Goal: Task Accomplishment & Management: Complete application form

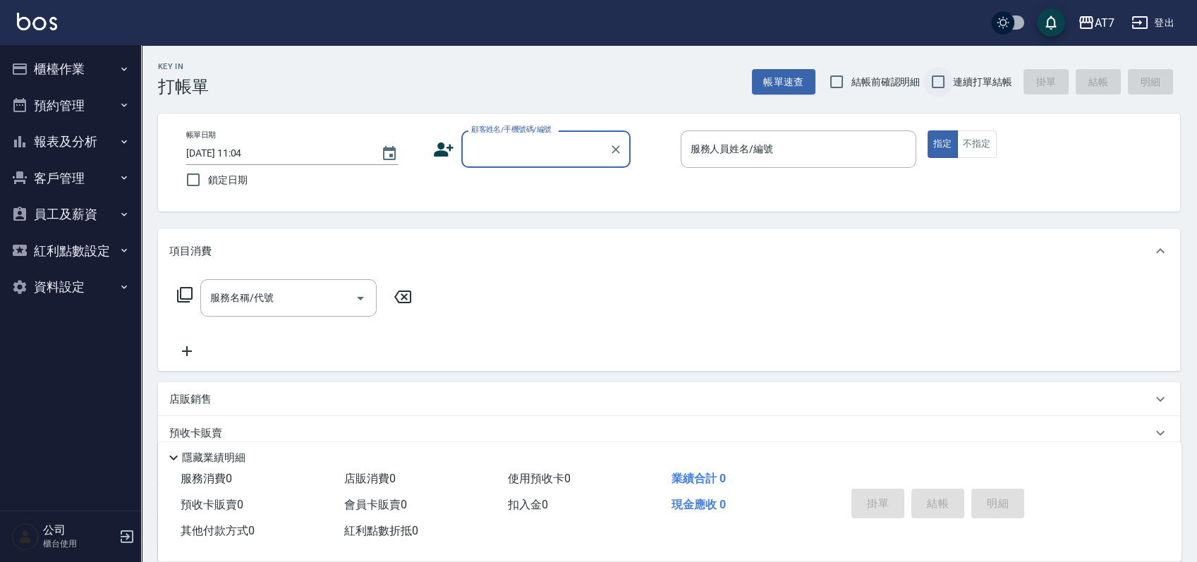
click at [937, 78] on input "連續打單結帳" at bounding box center [938, 82] width 30 height 30
checkbox input "true"
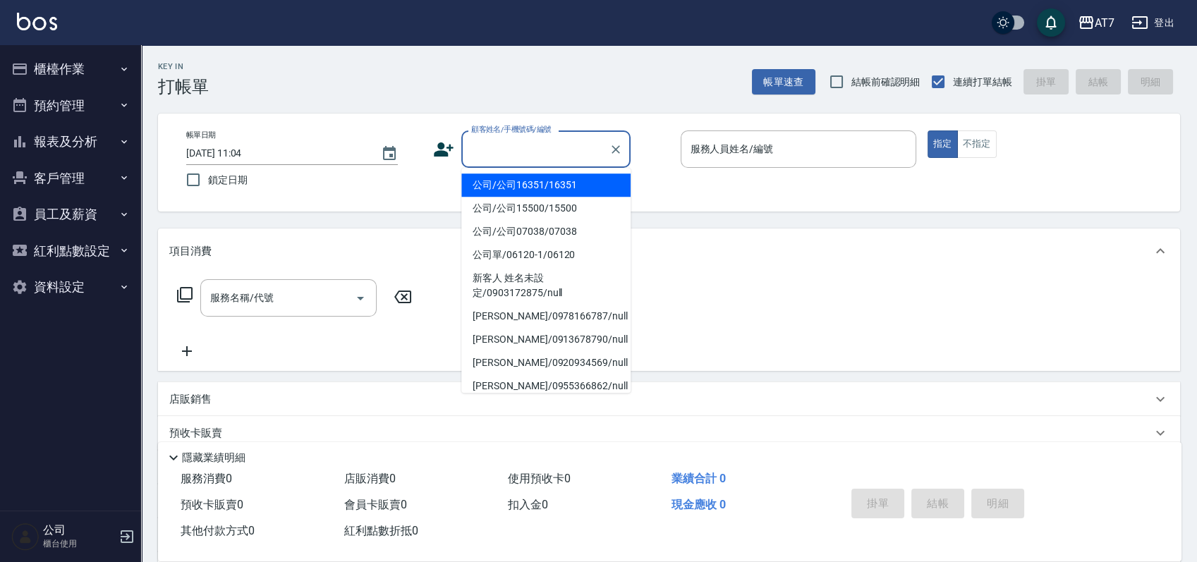
click at [537, 151] on input "顧客姓名/手機號碼/編號" at bounding box center [534, 149] width 135 height 25
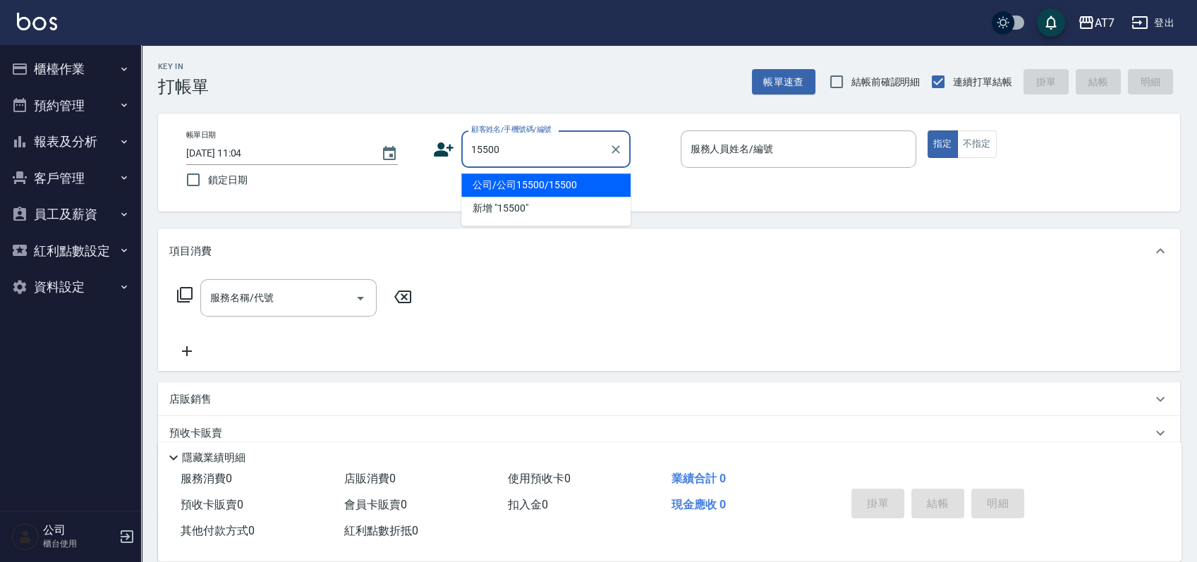
type input "公司/公司15500/15500"
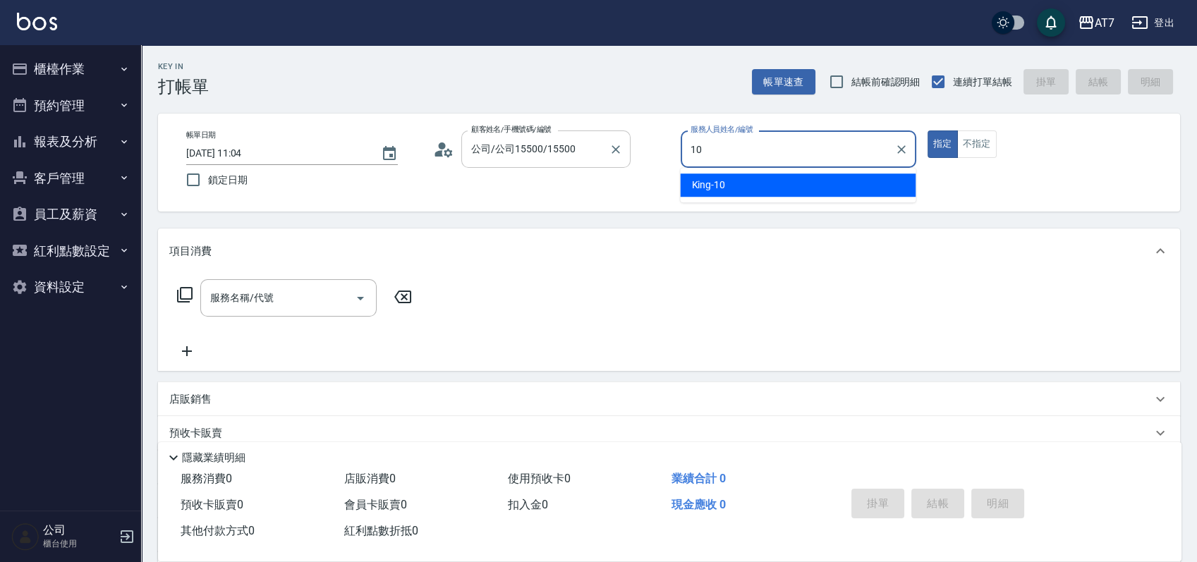
type input "King-10"
type button "true"
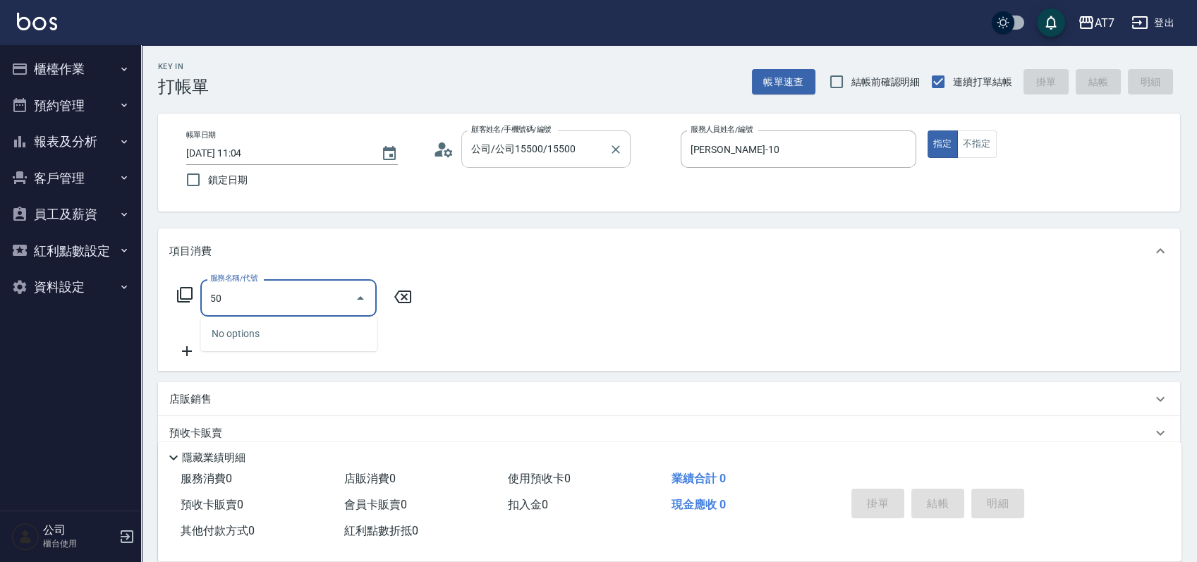
type input "501"
type input "30"
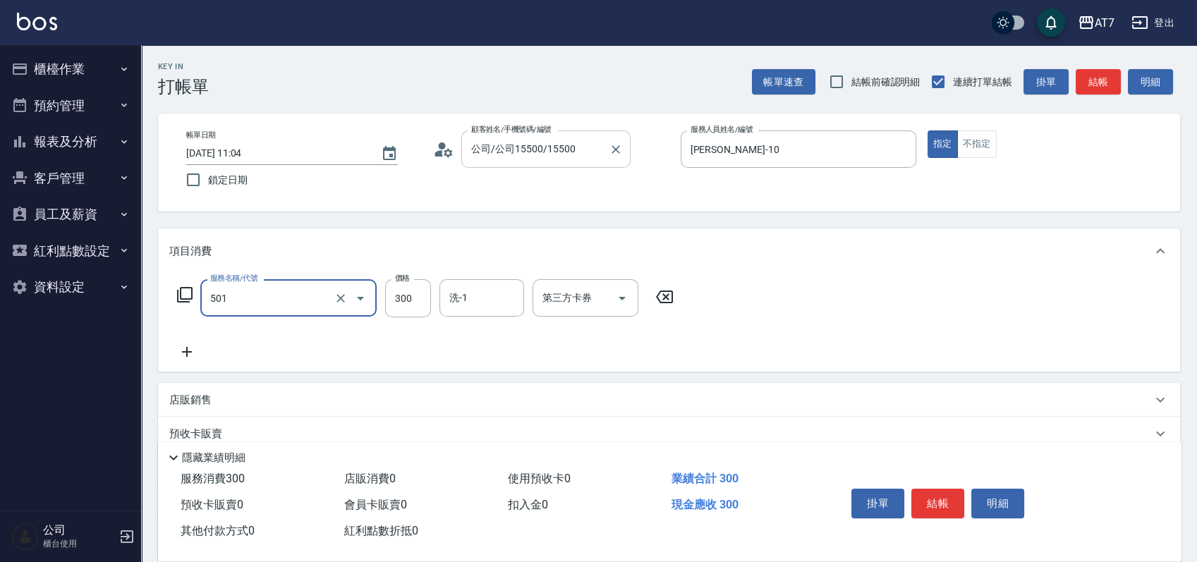
type input "洗髮(互助)(501)"
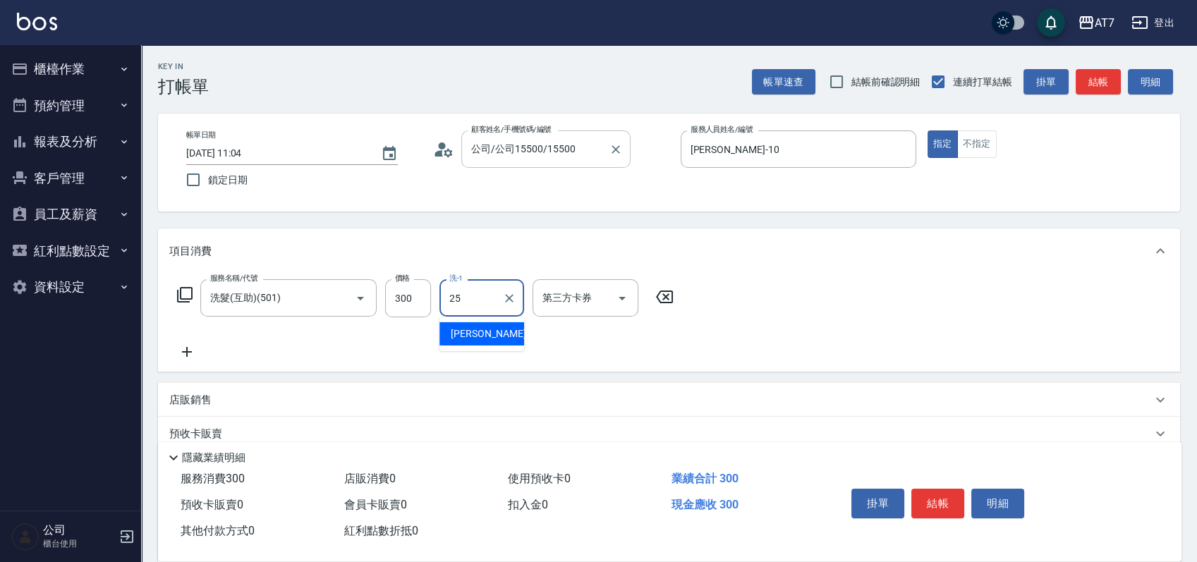
type input "Sandy-25"
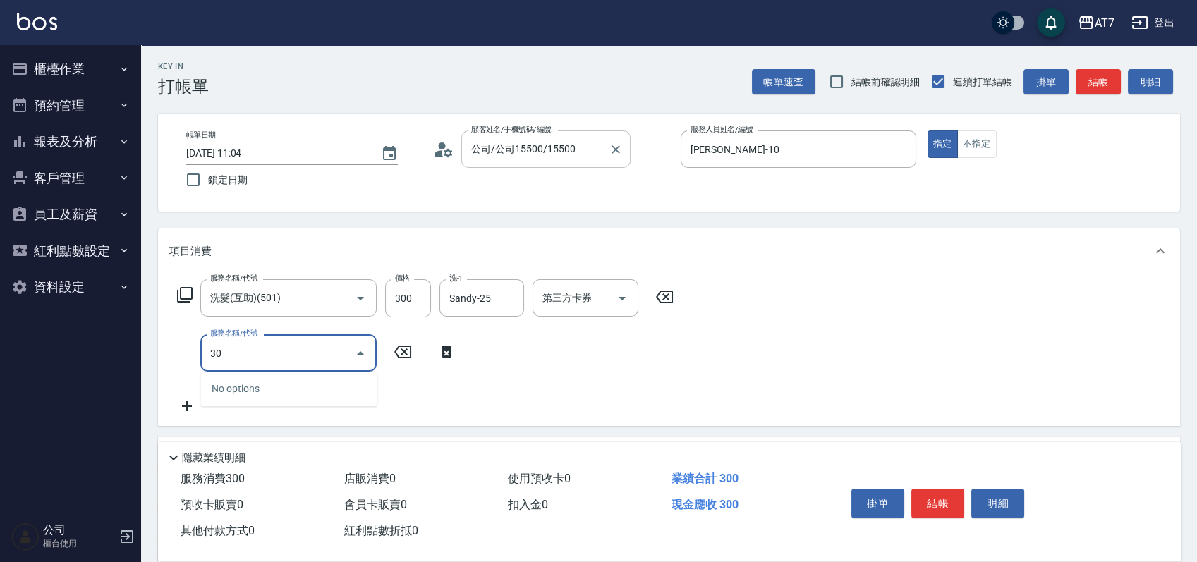
type input "301"
type input "60"
type input "學生剪髮(301)"
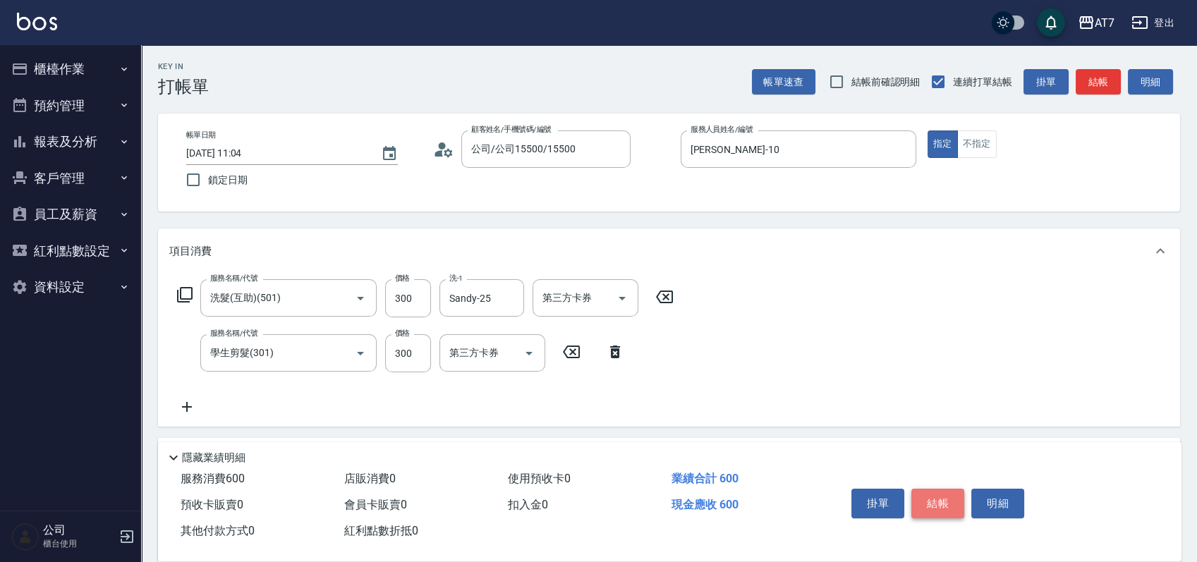
click at [942, 495] on button "結帳" at bounding box center [937, 504] width 53 height 30
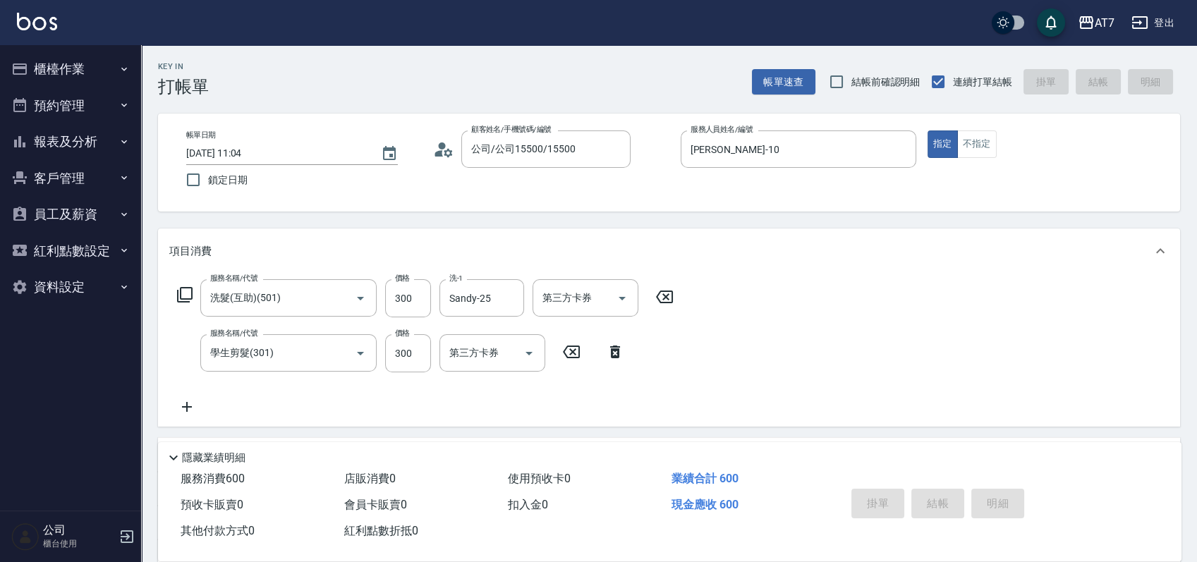
type input "2025/10/05 12:12"
type input "0"
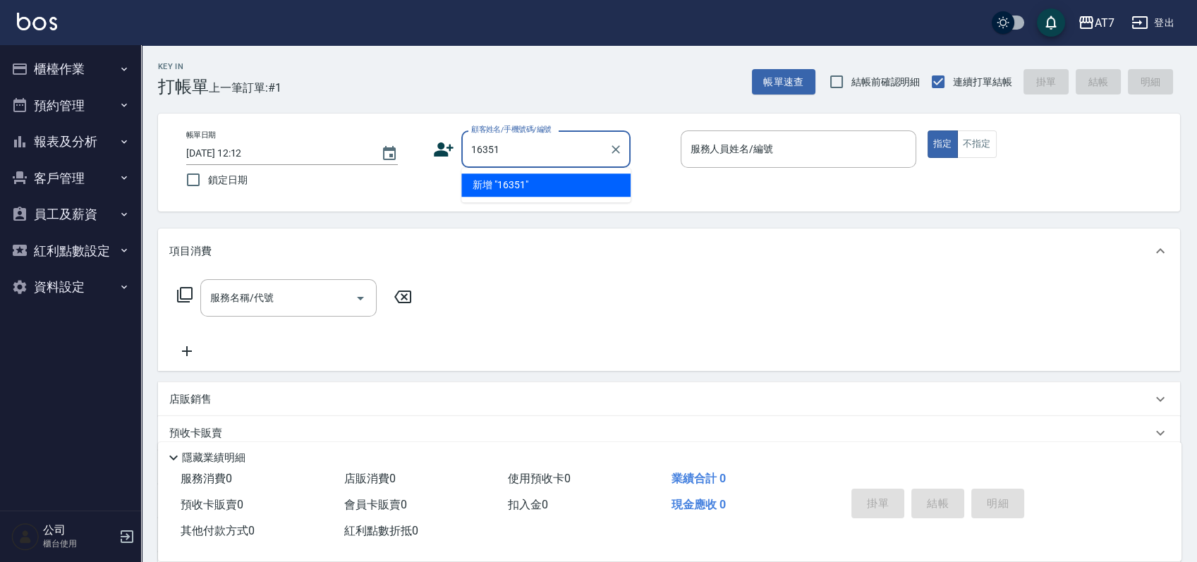
type input "16351"
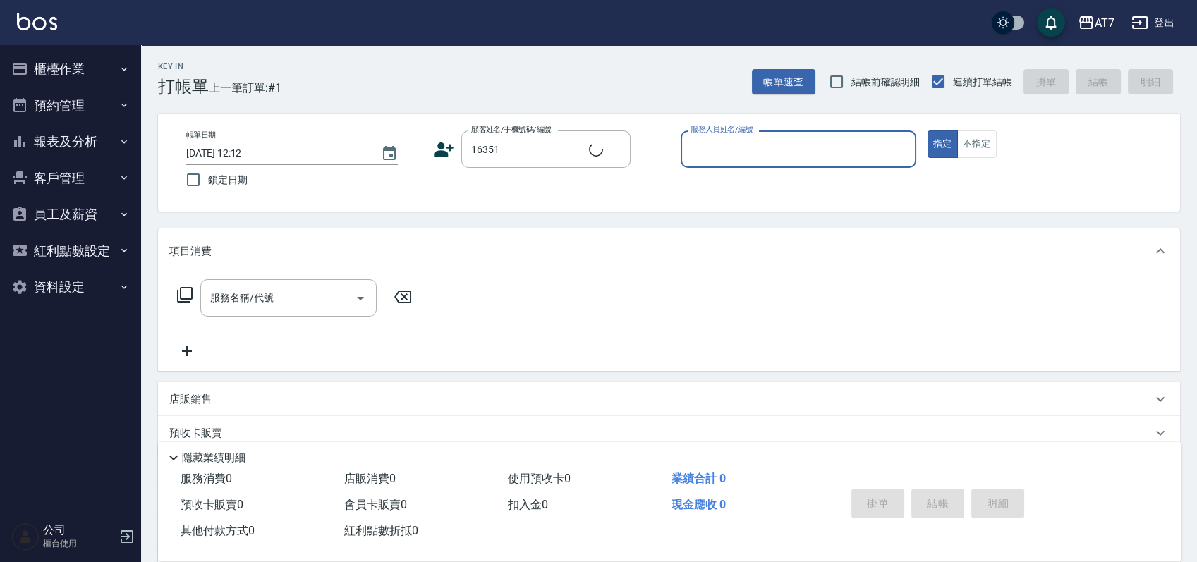
type input "1"
type input "公司/公司16351/16351"
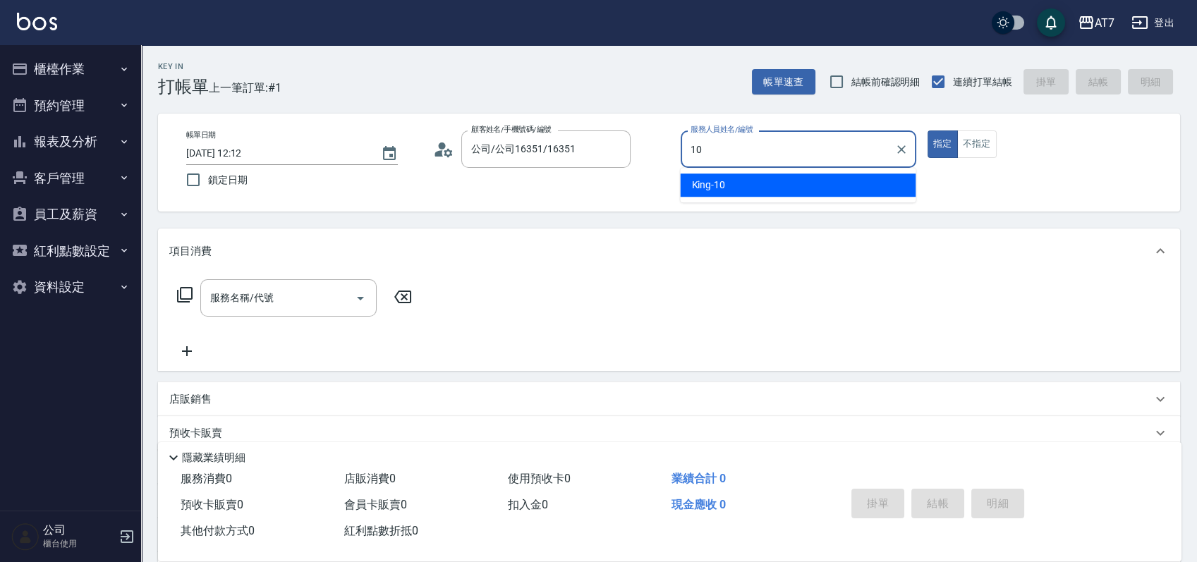
type input "King-10"
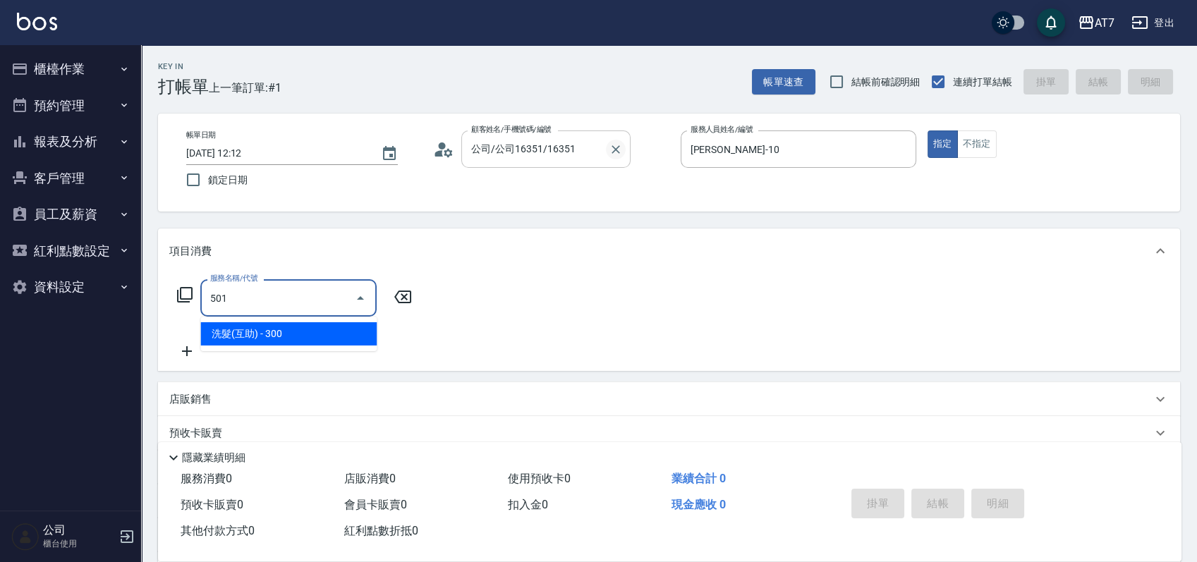
click at [613, 150] on icon "Clear" at bounding box center [615, 149] width 8 height 8
type input "501"
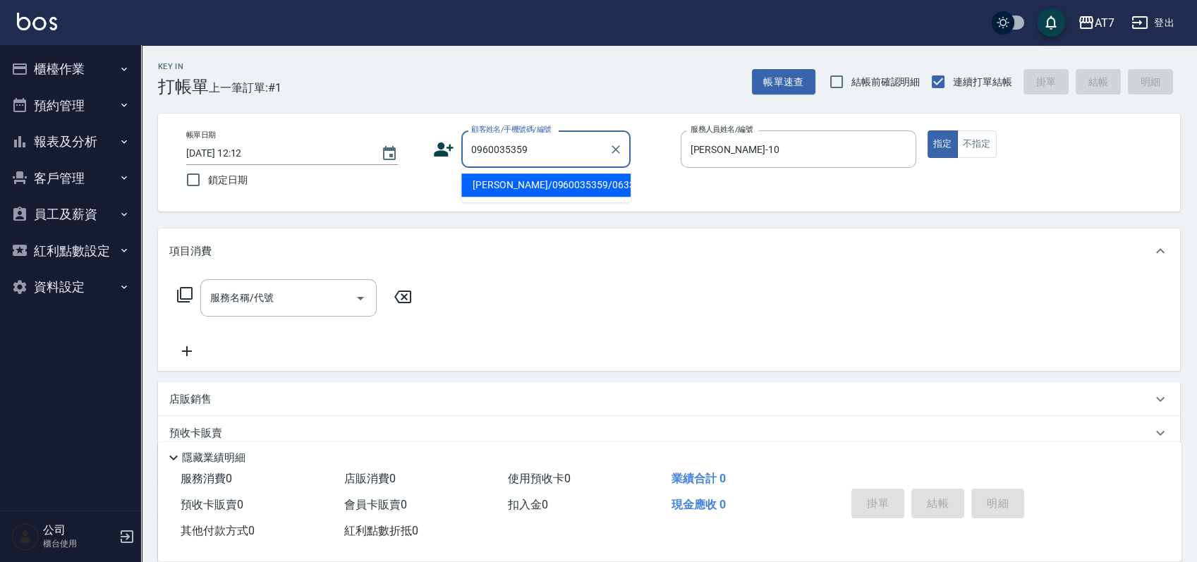
type input "吳家睿/0960035359/06333"
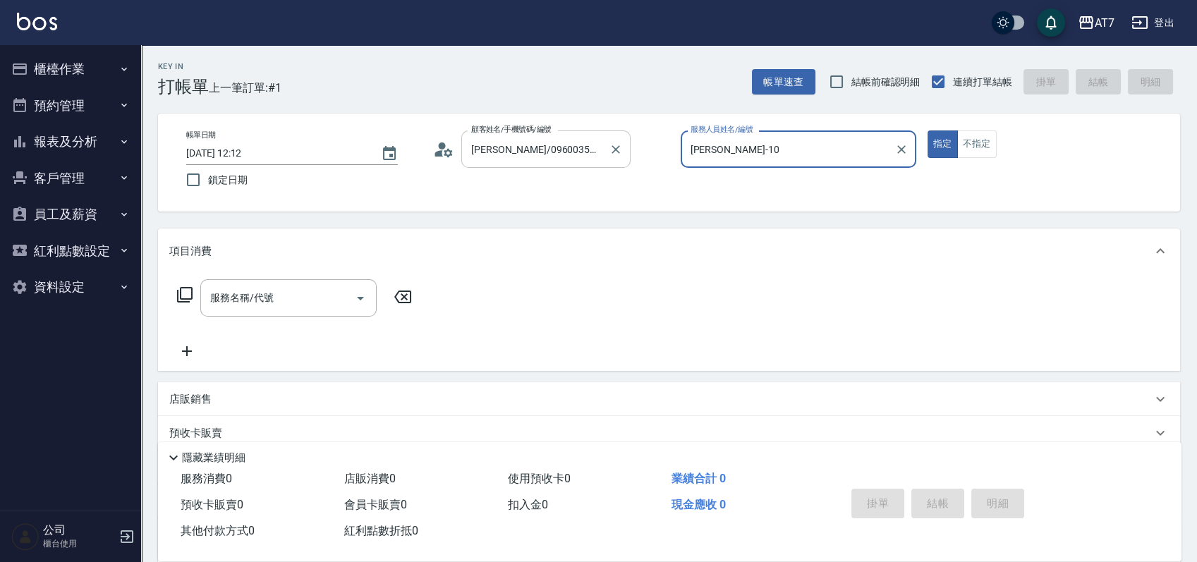
click at [927, 130] on button "指定" at bounding box center [942, 143] width 30 height 27
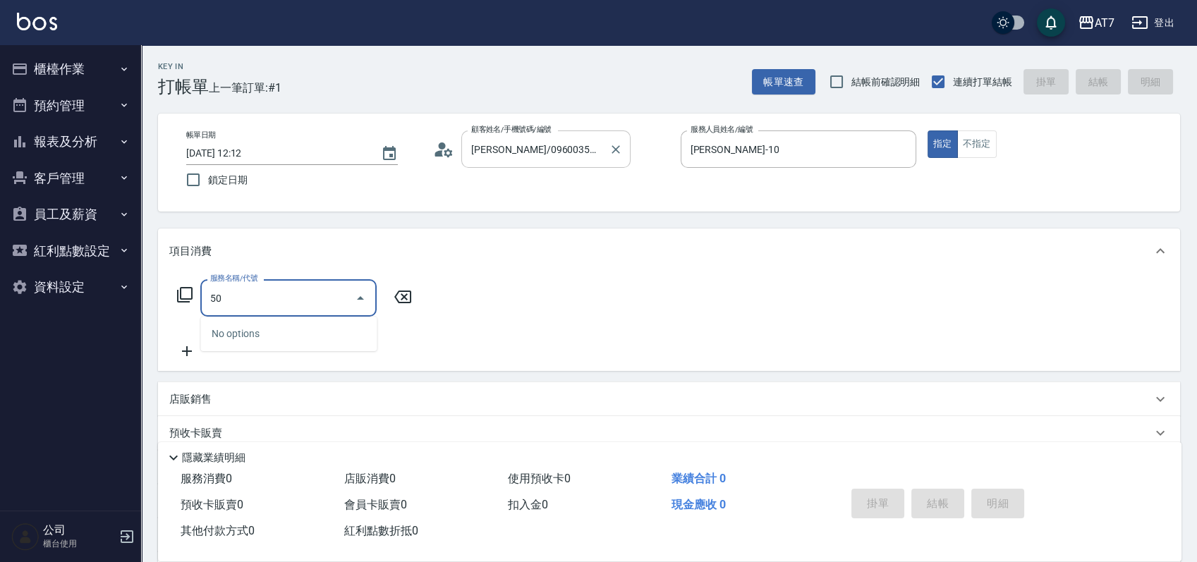
type input "501"
type input "30"
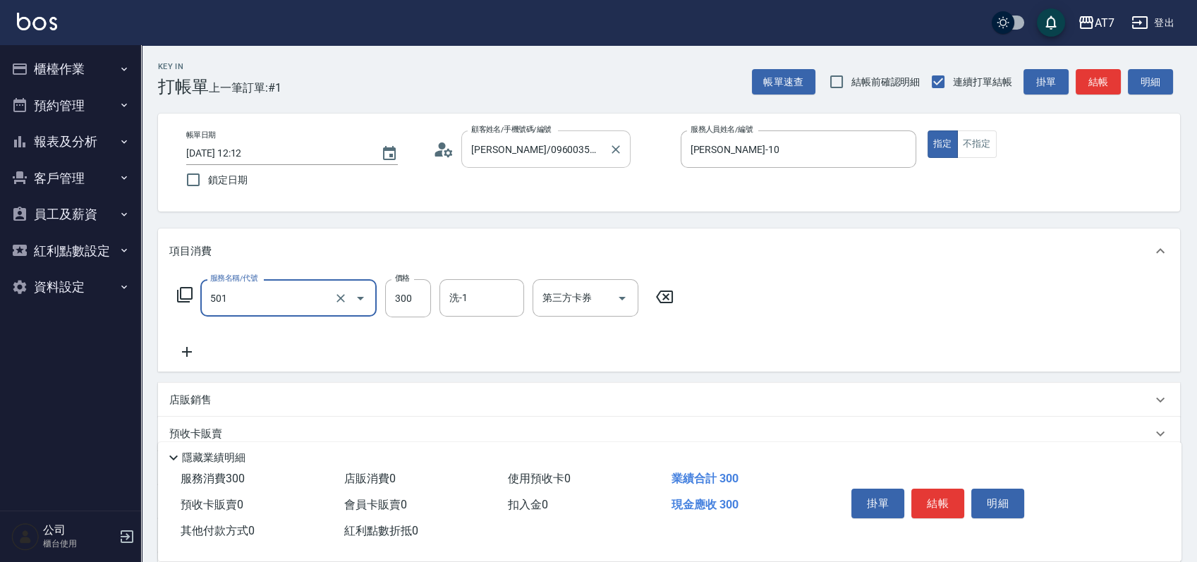
type input "洗髮(互助)(501)"
type input "0"
type input "25"
type input "20"
type input "250"
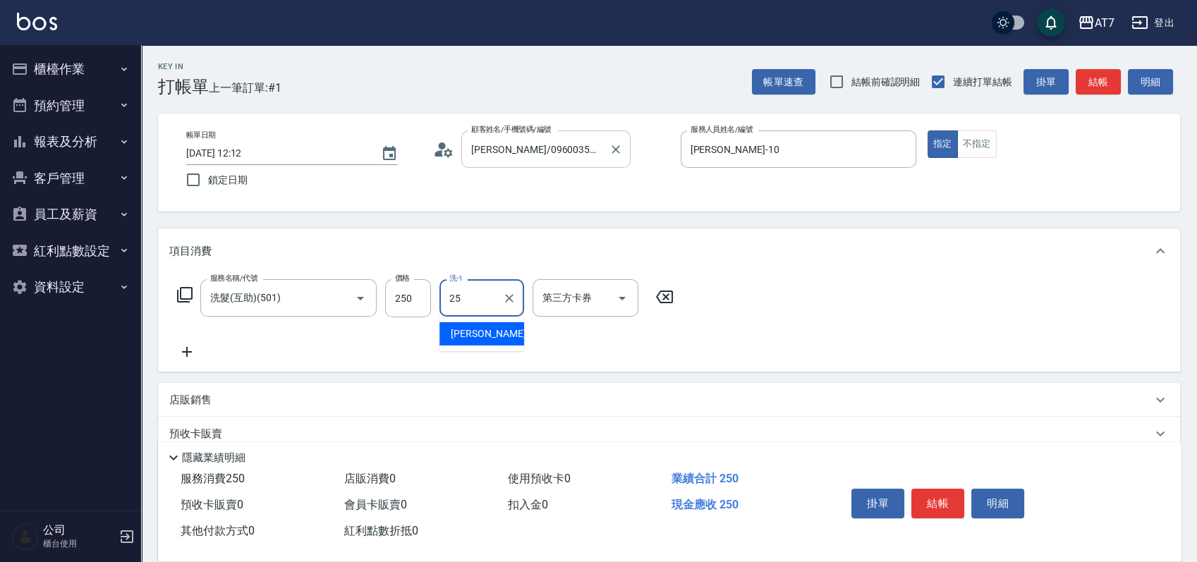
type input "Sandy-25"
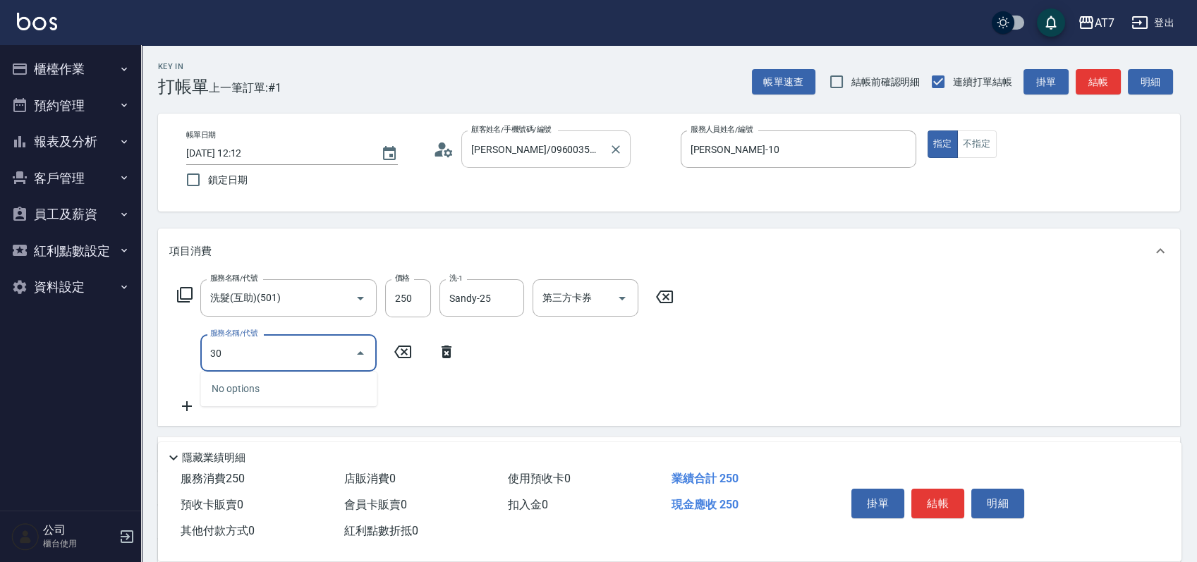
type input "302"
type input "60"
type input "剪髮(302)"
click at [942, 499] on button "結帳" at bounding box center [937, 504] width 53 height 30
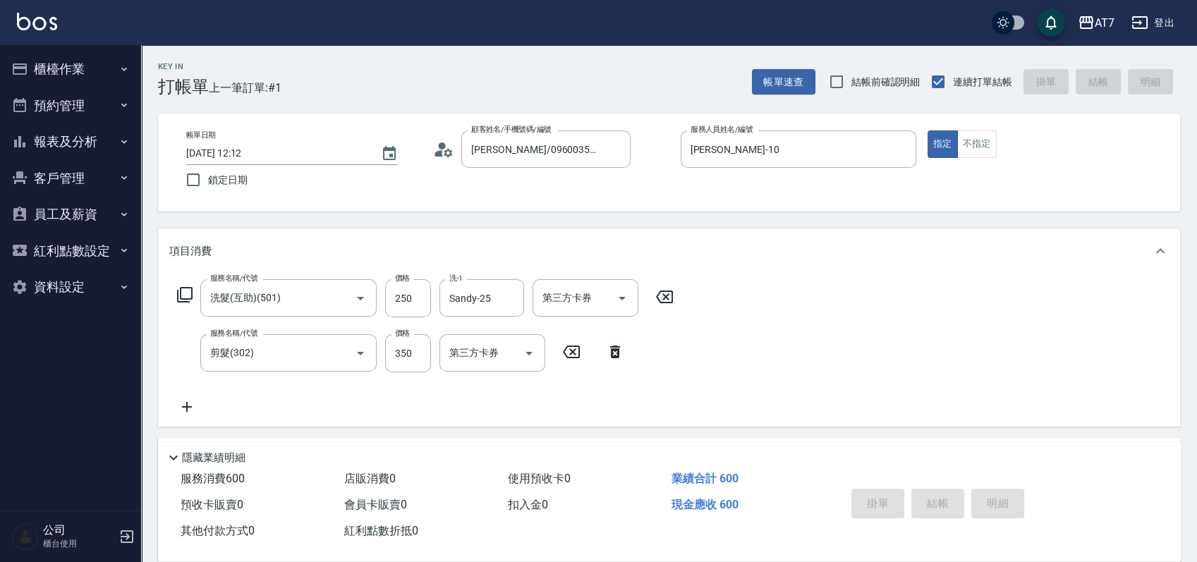
type input "0"
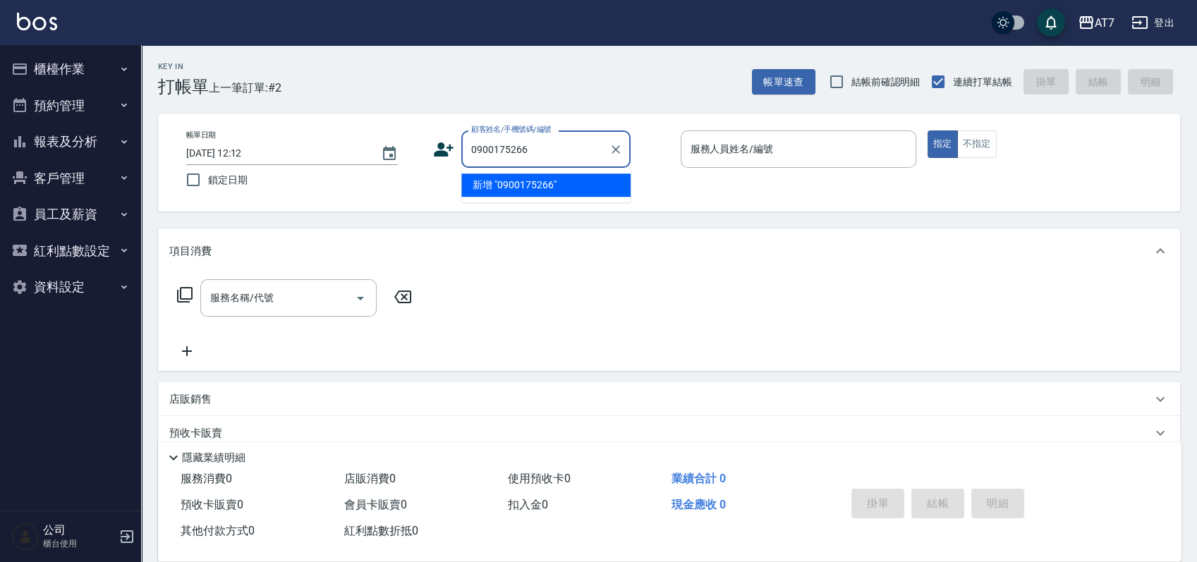
type input "0900175266"
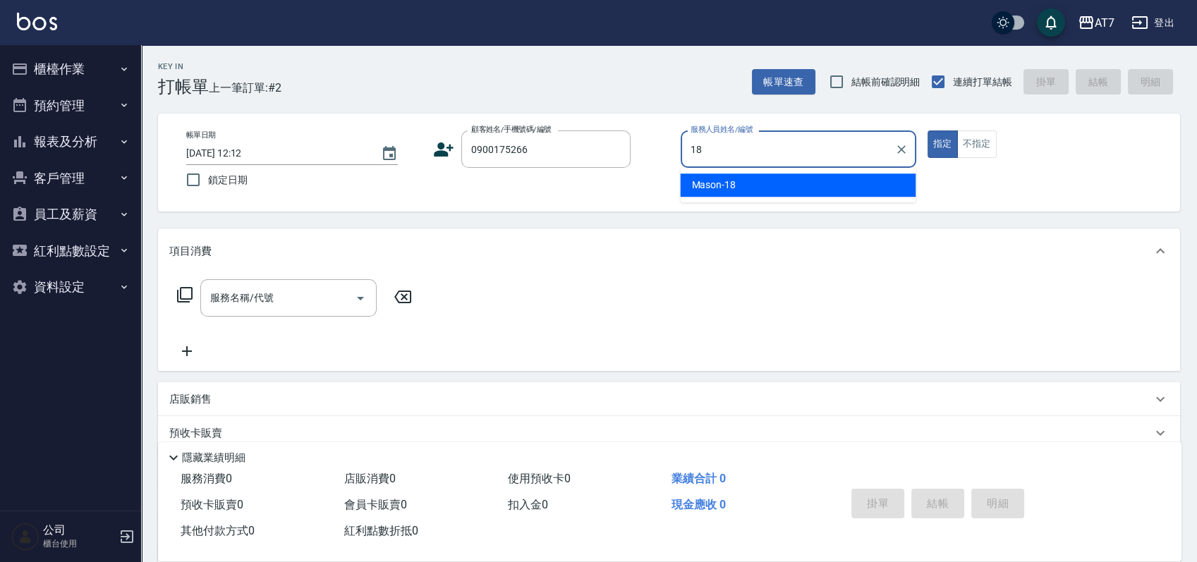
type input "Mason-18"
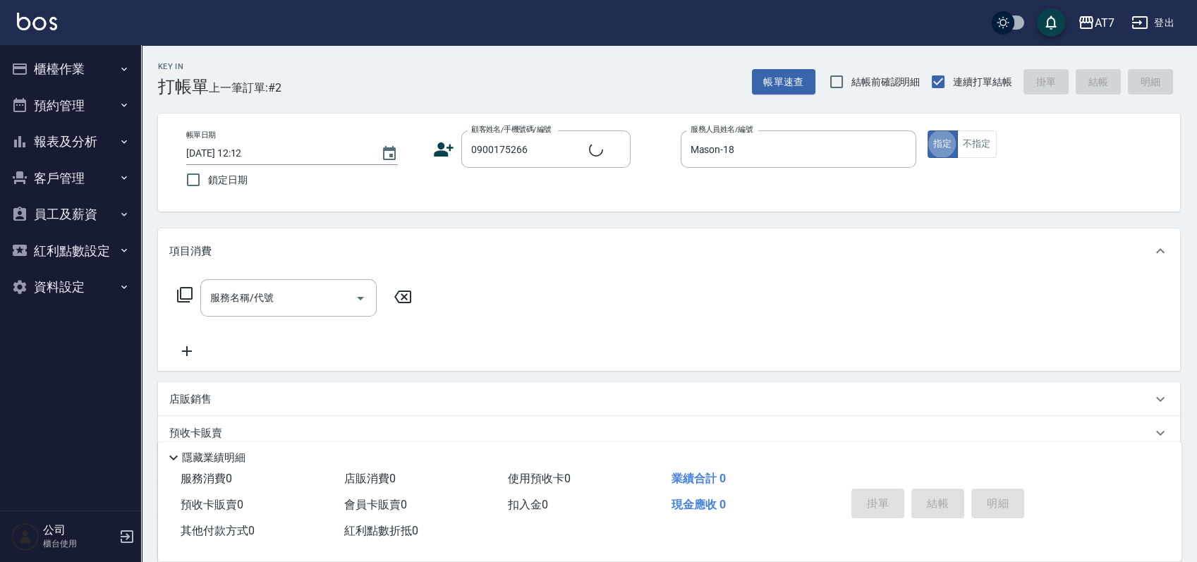
type input "王韻涵/0900175266/null"
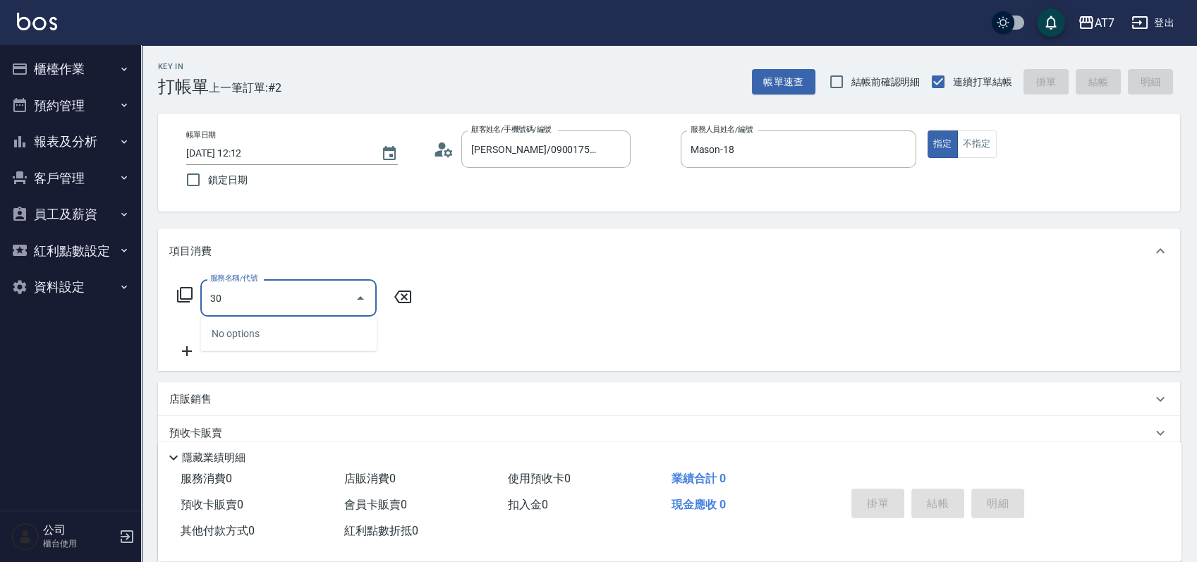
type input "303"
type input "40"
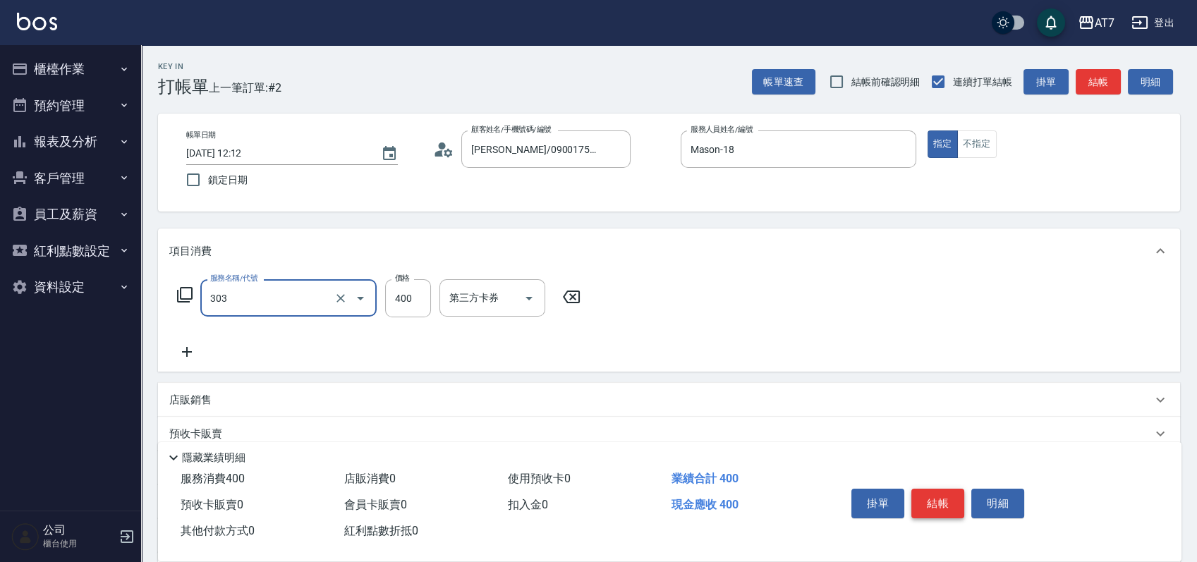
type input "A級剪髮(303)"
click at [935, 499] on button "結帳" at bounding box center [937, 504] width 53 height 30
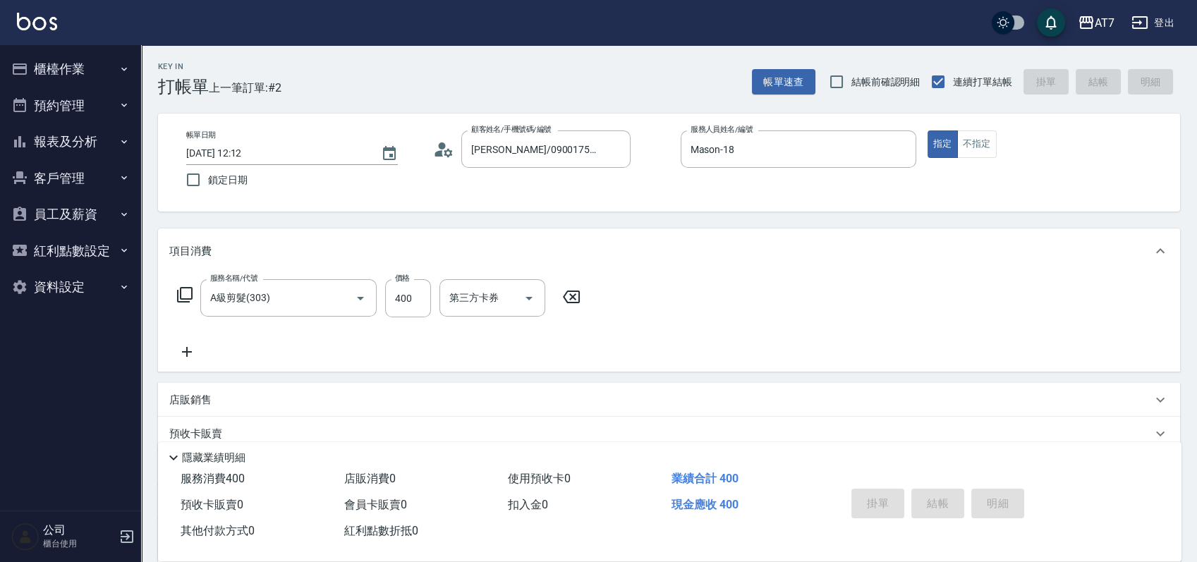
type input "0"
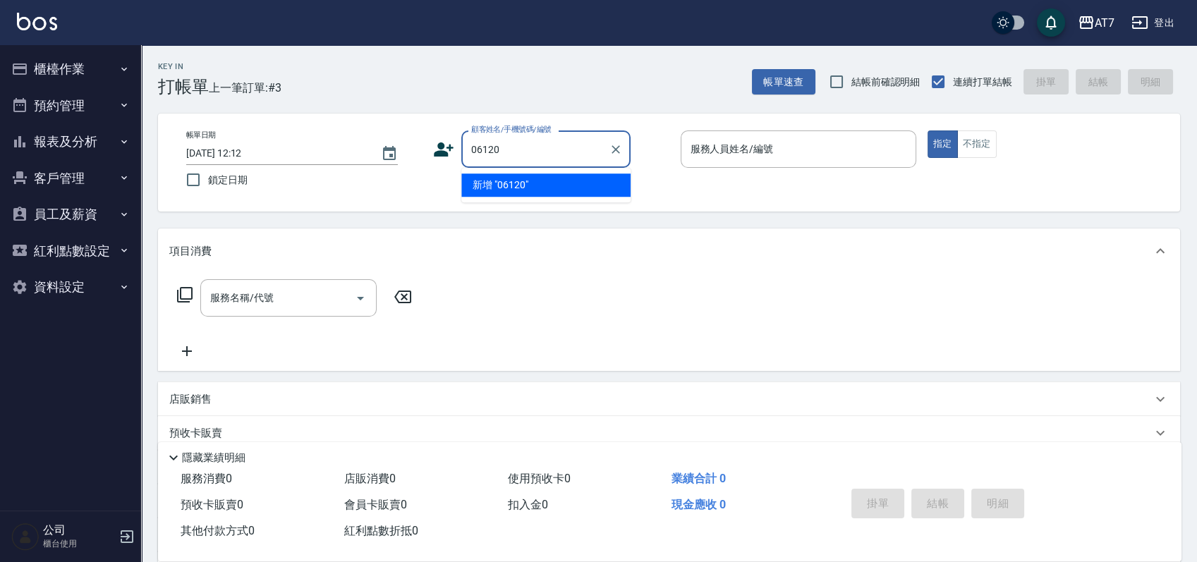
type input "06120"
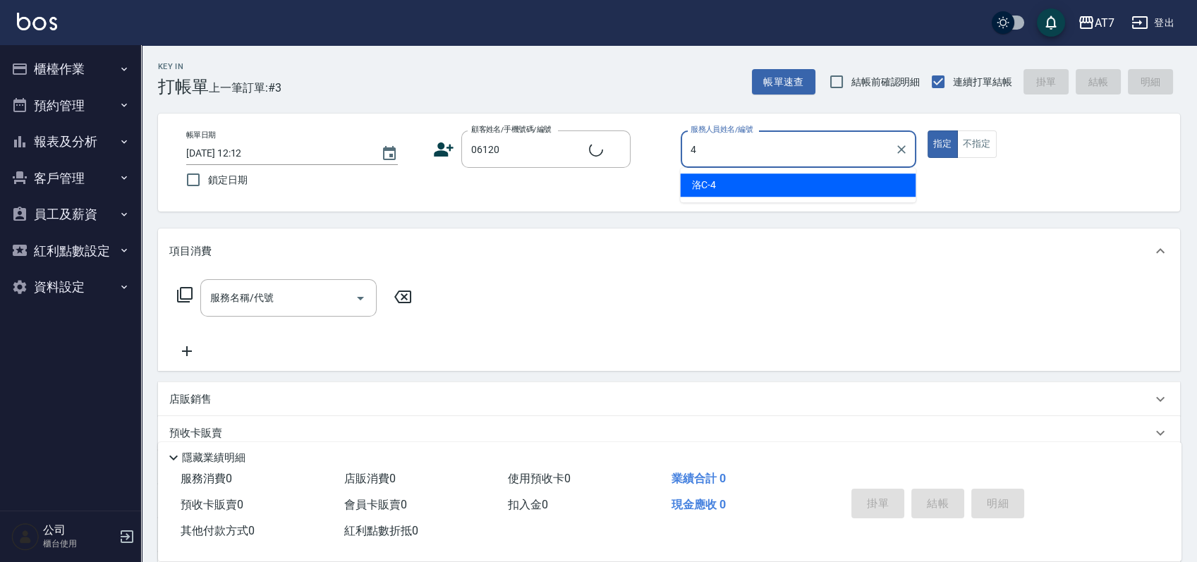
type input "4"
type input "公司單/06120-1/06120"
type input "洛C-4"
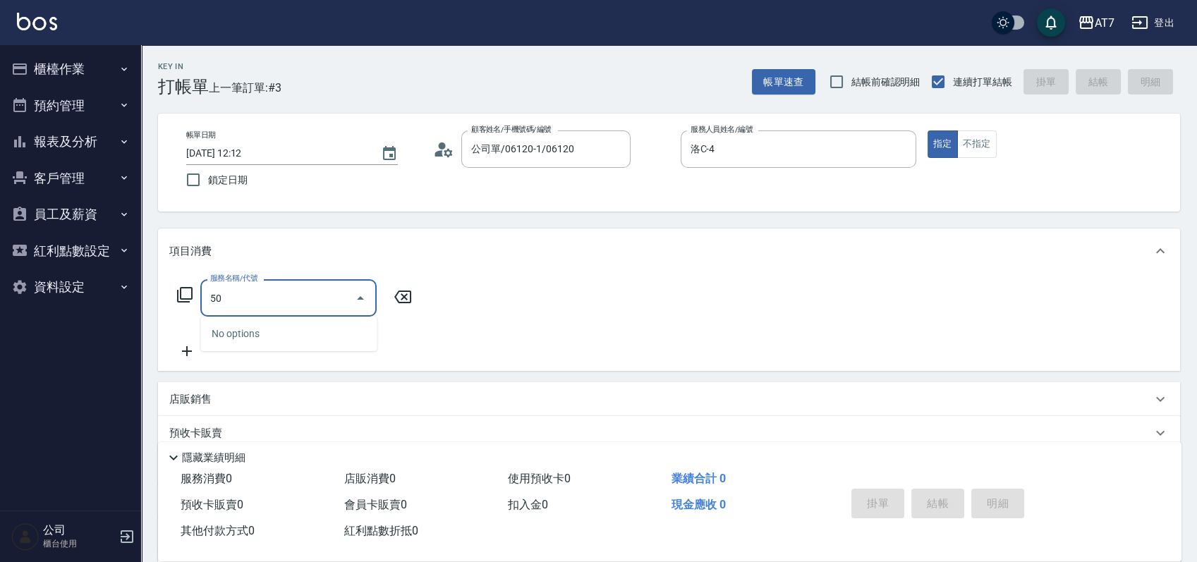
type input "501"
type input "30"
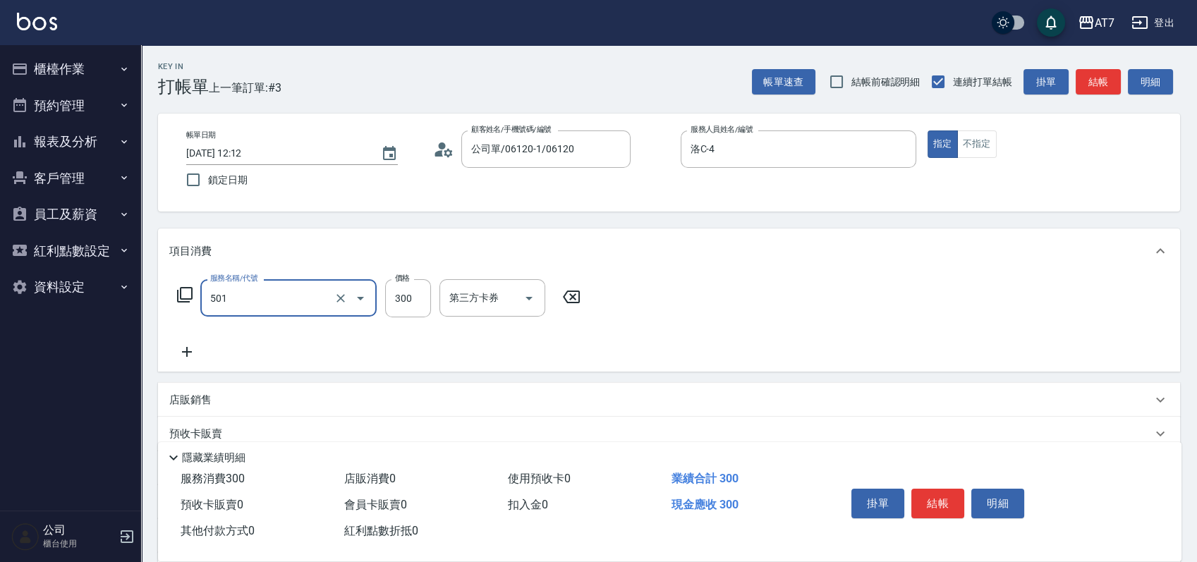
type input "洗髮(互助)(501)"
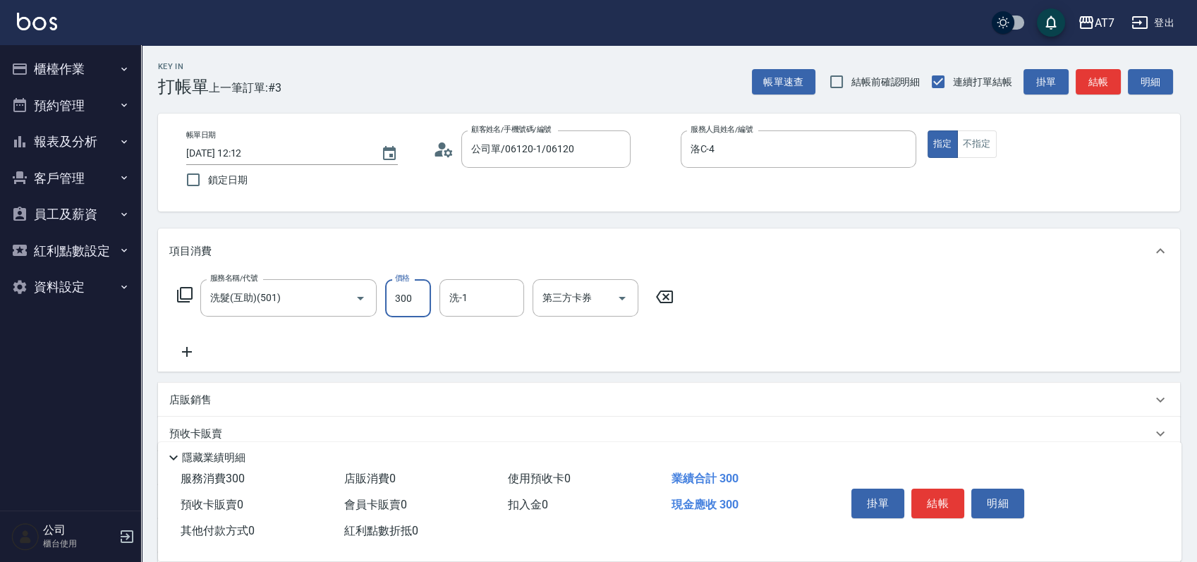
type input "0"
type input "250"
type input "20"
type input "250"
type input "怡甄-23"
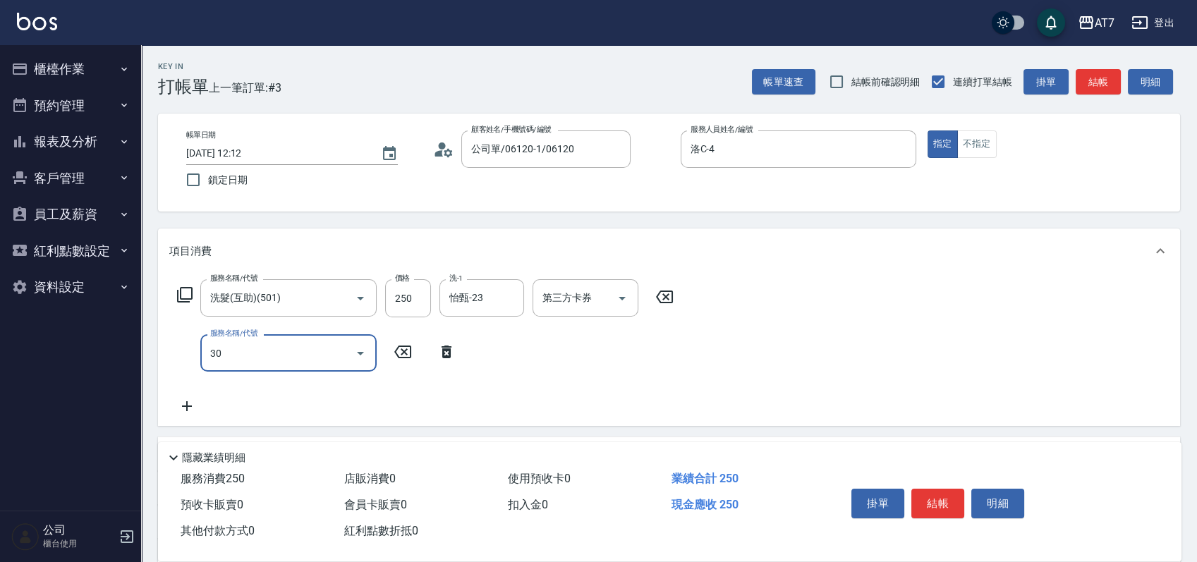
type input "302"
type input "60"
type input "剪髮(302)"
click at [943, 499] on button "結帳" at bounding box center [937, 504] width 53 height 30
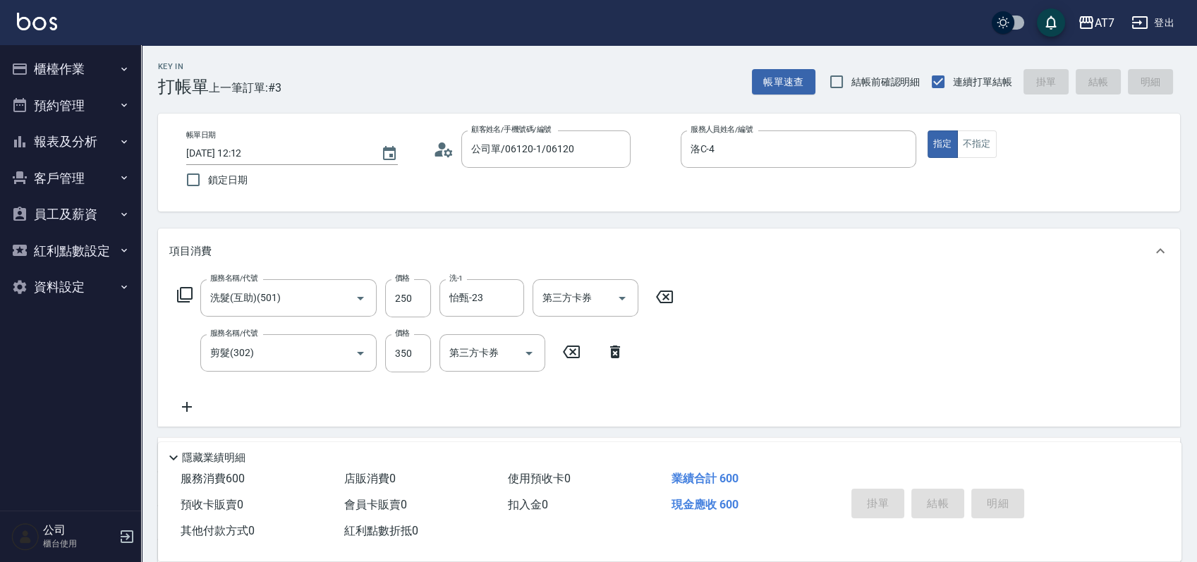
type input "2025/10/05 12:16"
type input "0"
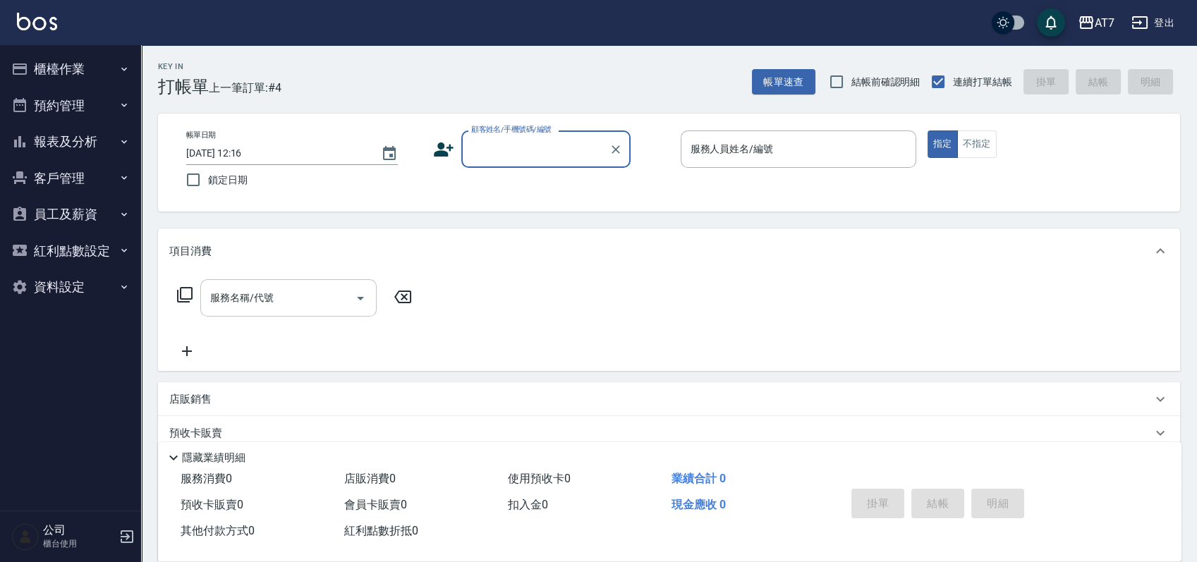
click at [326, 306] on input "服務名稱/代號" at bounding box center [278, 298] width 142 height 25
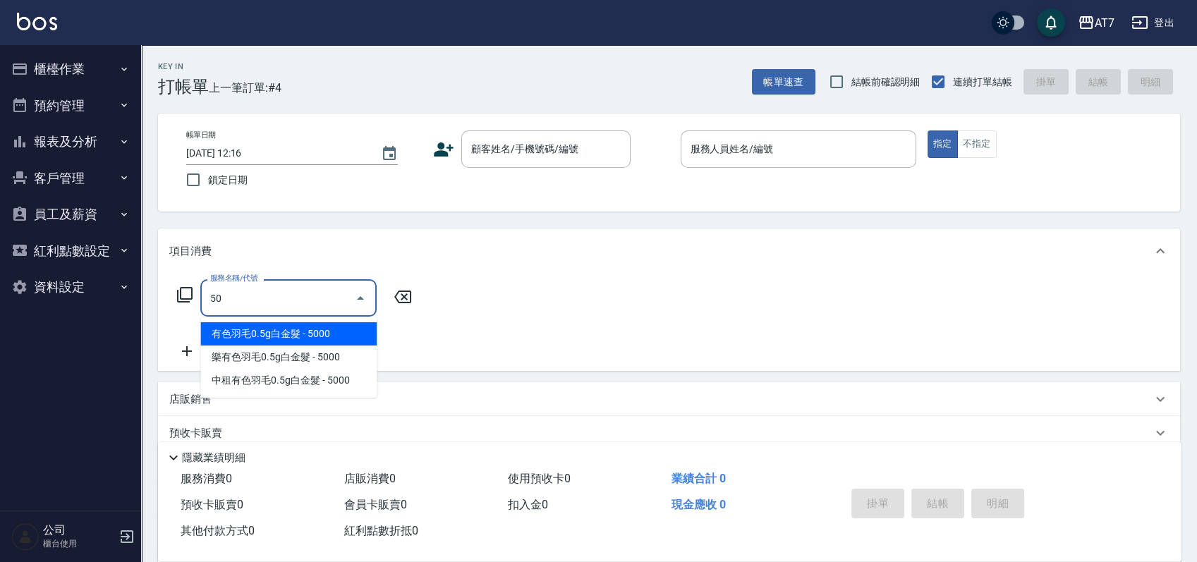
type input "501"
type input "30"
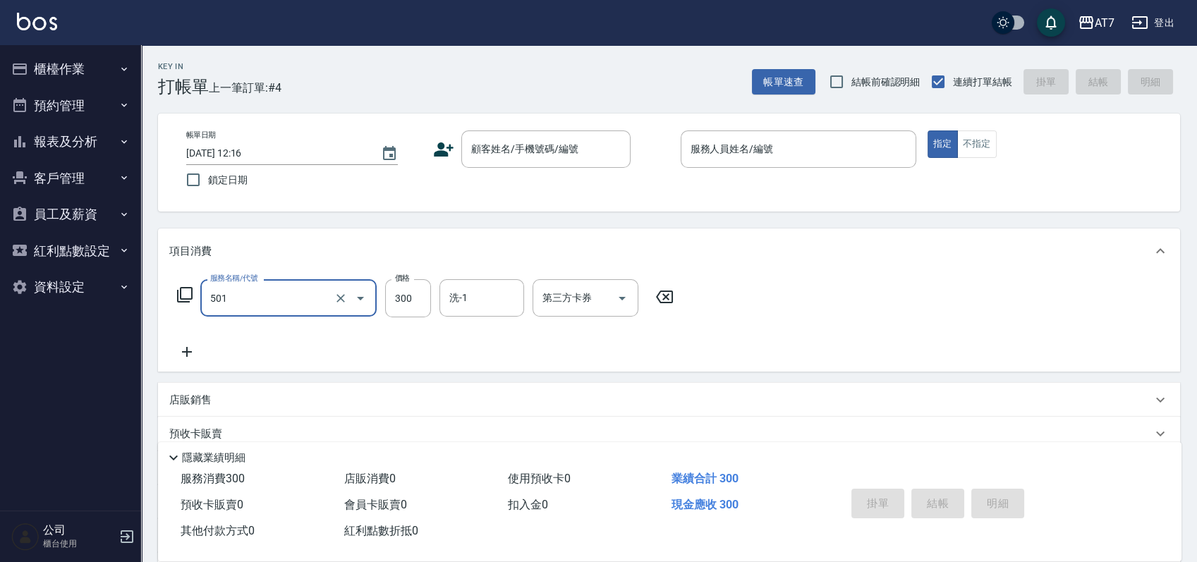
type input "洗髮(互助)(501)"
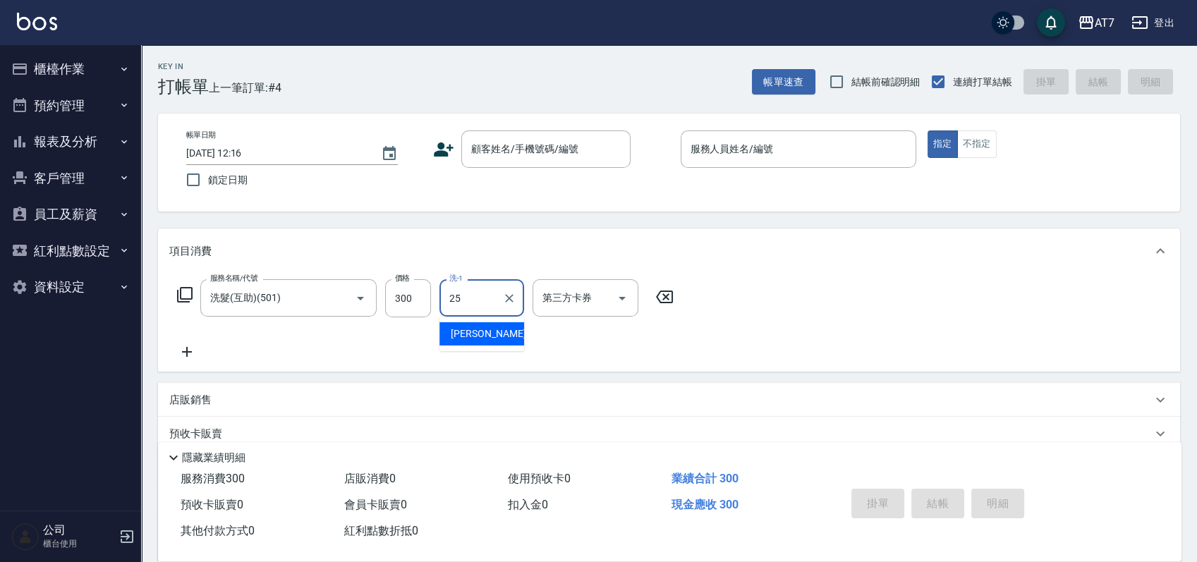
type input "25"
click at [52, 65] on button "櫃檯作業" at bounding box center [71, 69] width 130 height 37
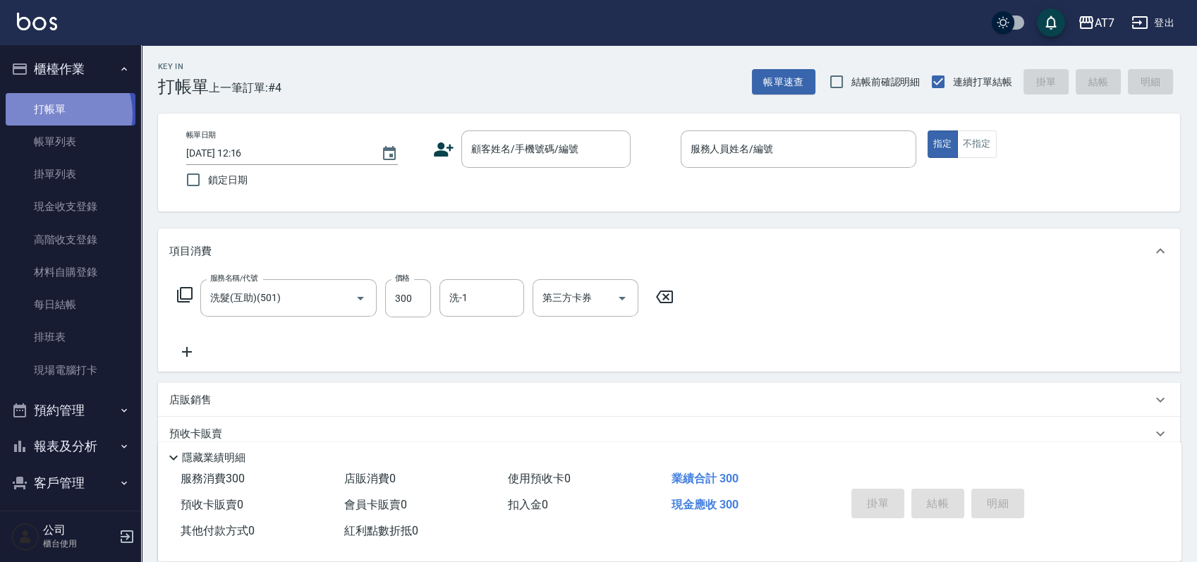
click at [57, 114] on link "打帳單" at bounding box center [71, 109] width 130 height 32
click at [664, 296] on icon at bounding box center [664, 296] width 17 height 13
type input "0"
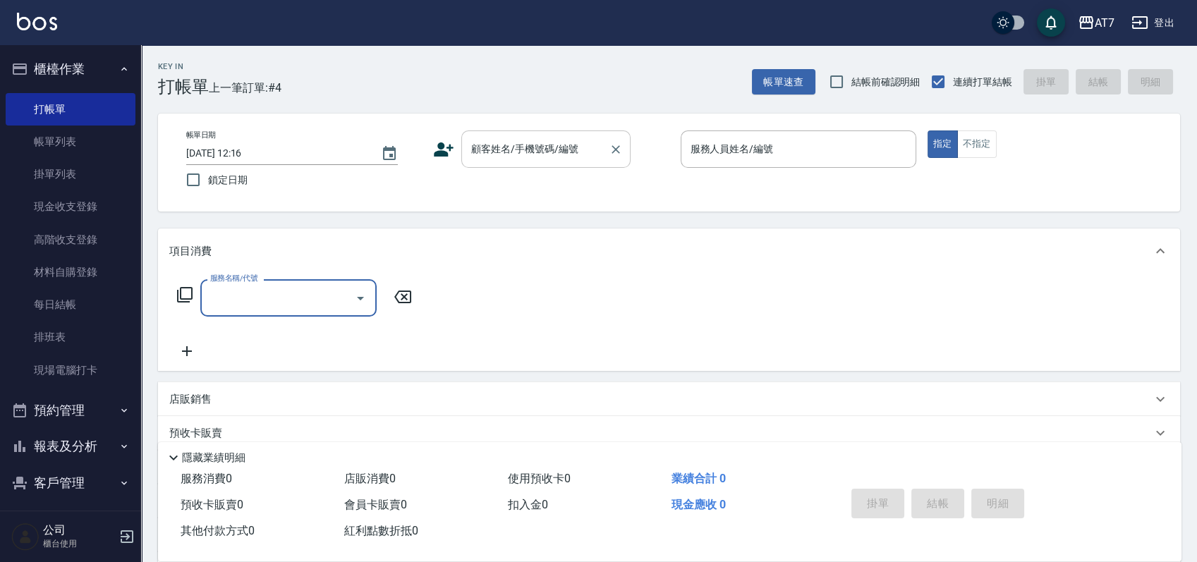
click at [563, 165] on div "顧客姓名/手機號碼/編號" at bounding box center [545, 148] width 169 height 37
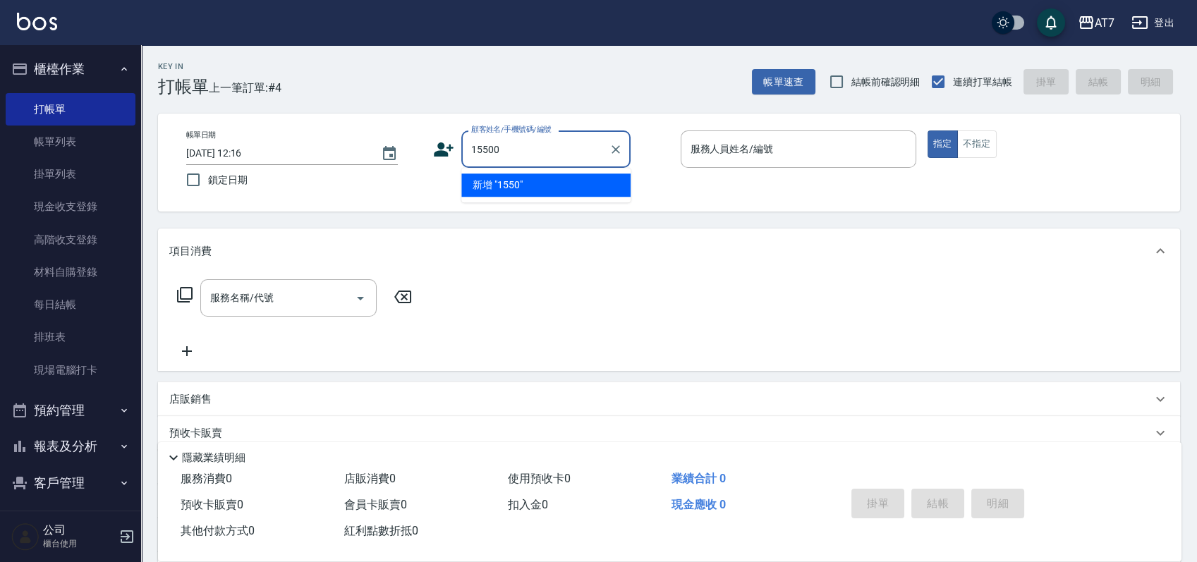
type input "15500"
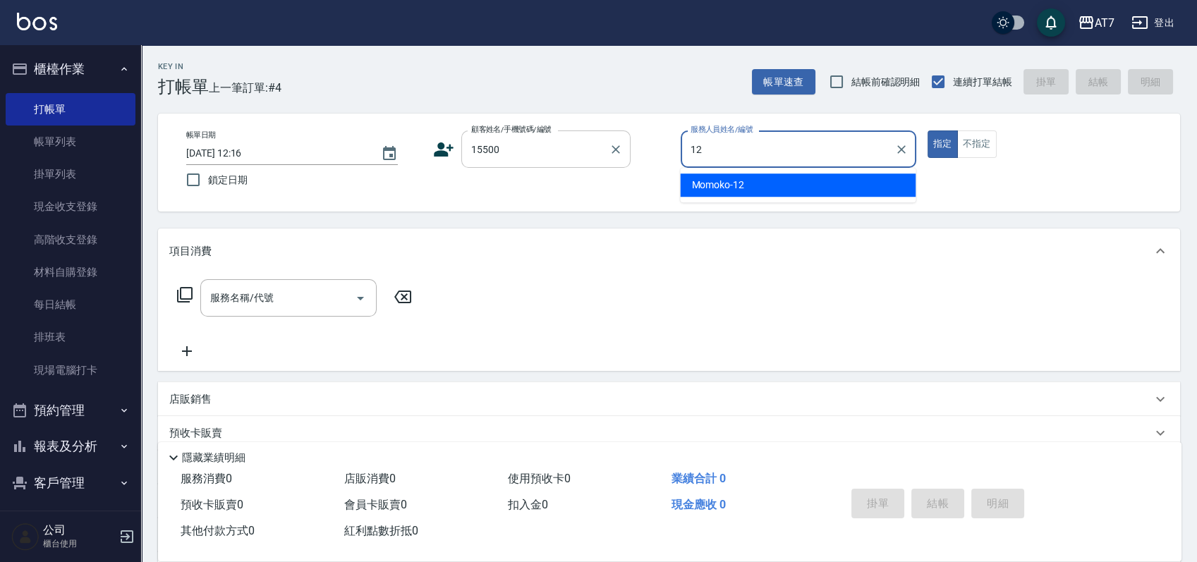
type input "Momoko-12"
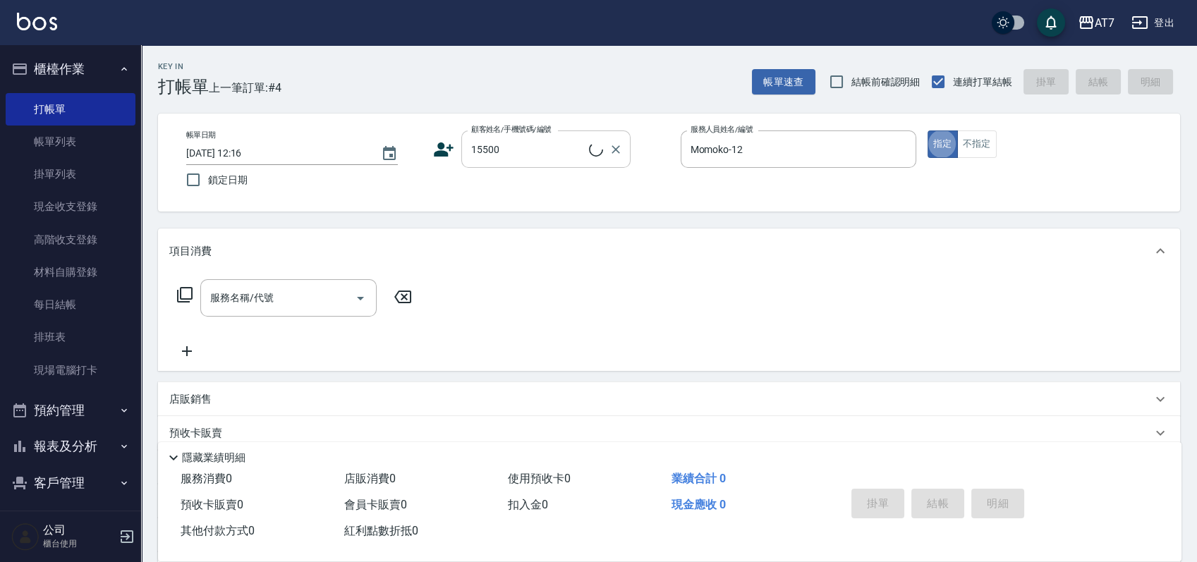
type input "公司/公司15500/15500"
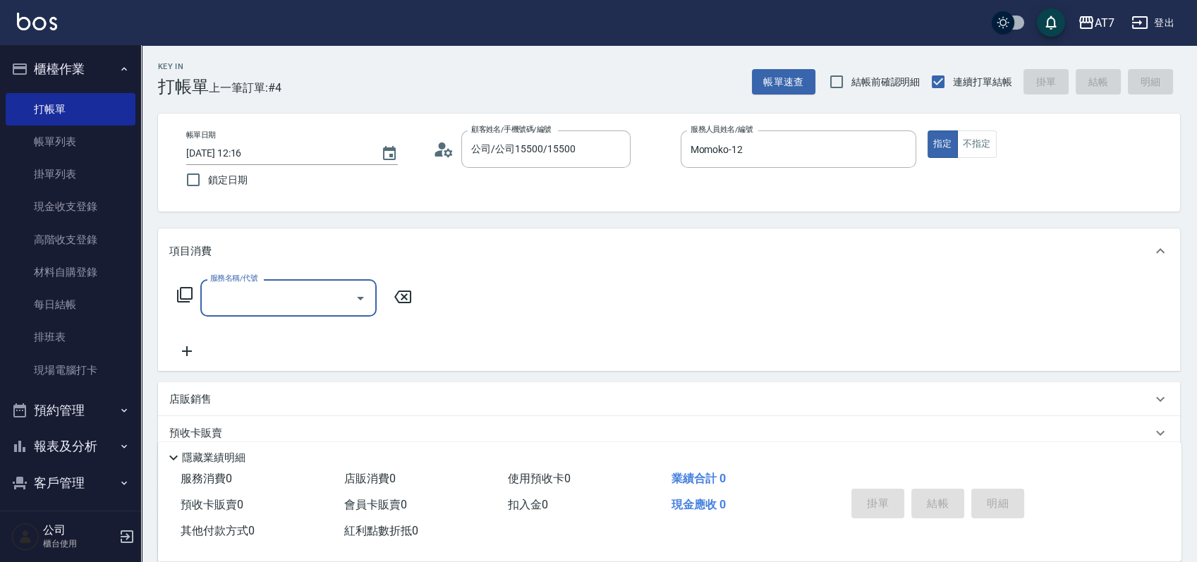
click at [196, 298] on div "服務名稱/代號 服務名稱/代號" at bounding box center [294, 297] width 251 height 37
click at [189, 295] on icon at bounding box center [184, 294] width 17 height 17
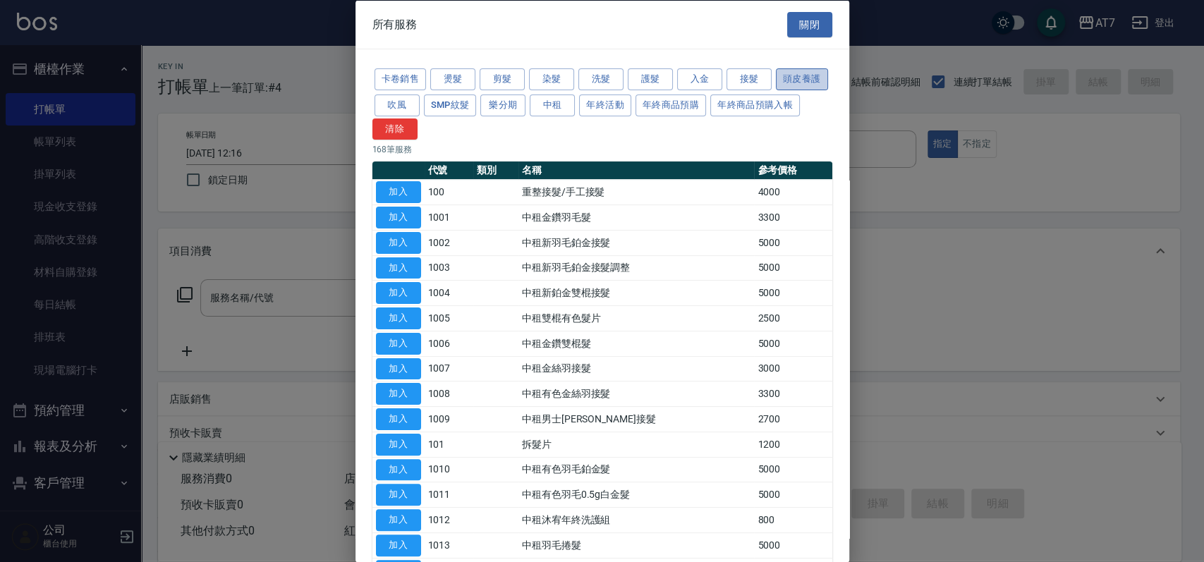
click at [776, 90] on button "頭皮養護" at bounding box center [802, 79] width 52 height 22
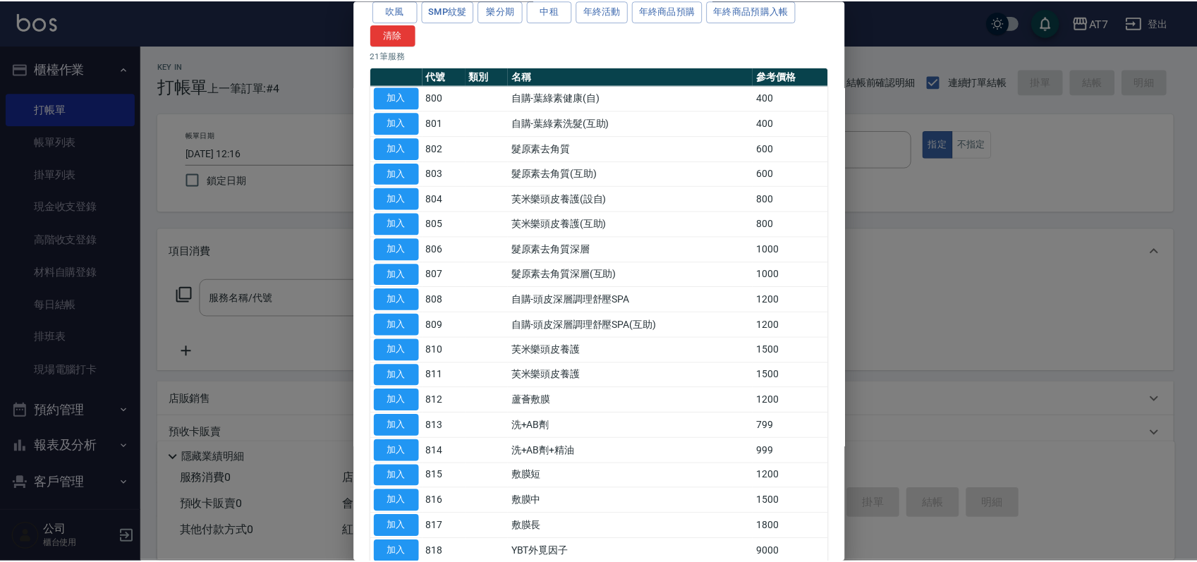
scroll to position [188, 0]
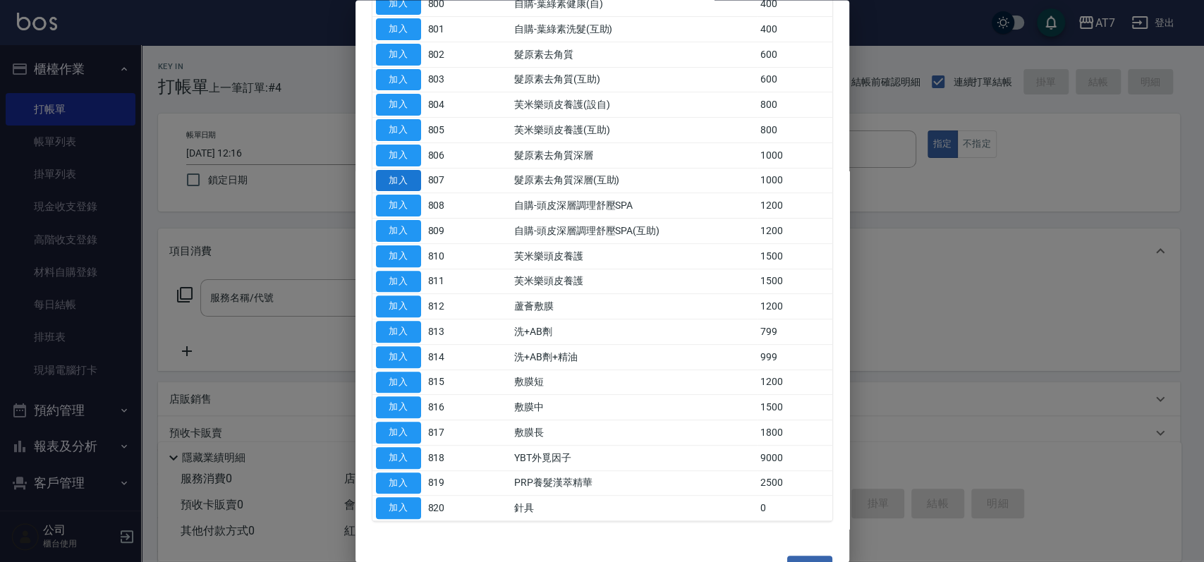
click at [398, 178] on button "加入" at bounding box center [398, 181] width 45 height 22
type input "髮原素去角質深層(互助)(807)"
type input "100"
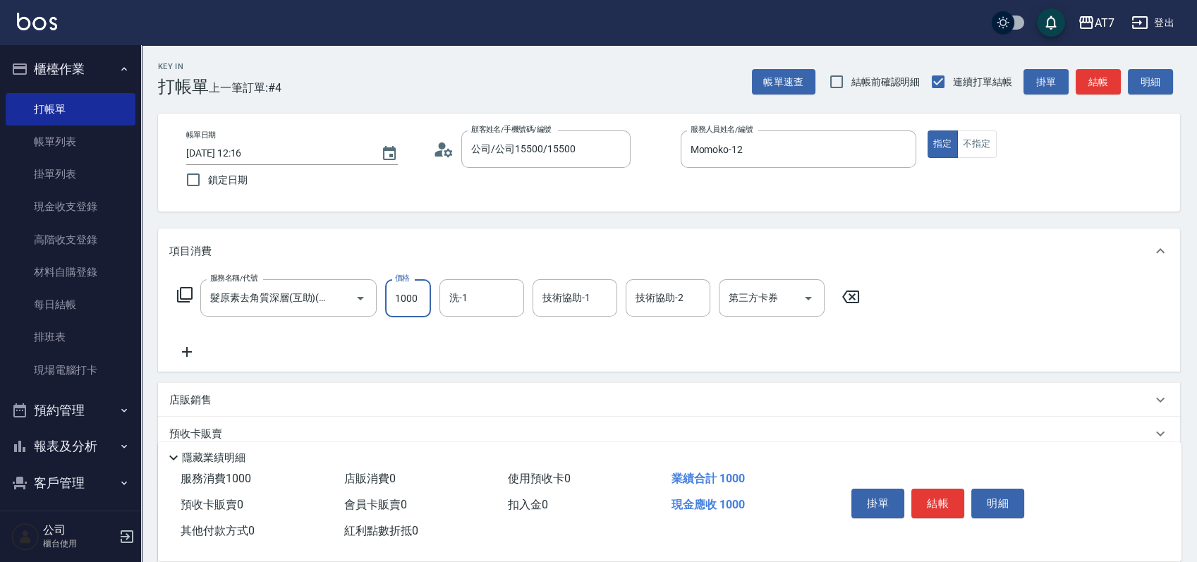
click at [412, 296] on input "1000" at bounding box center [408, 298] width 46 height 38
type input "1"
type input "0"
type input "18"
type input "10"
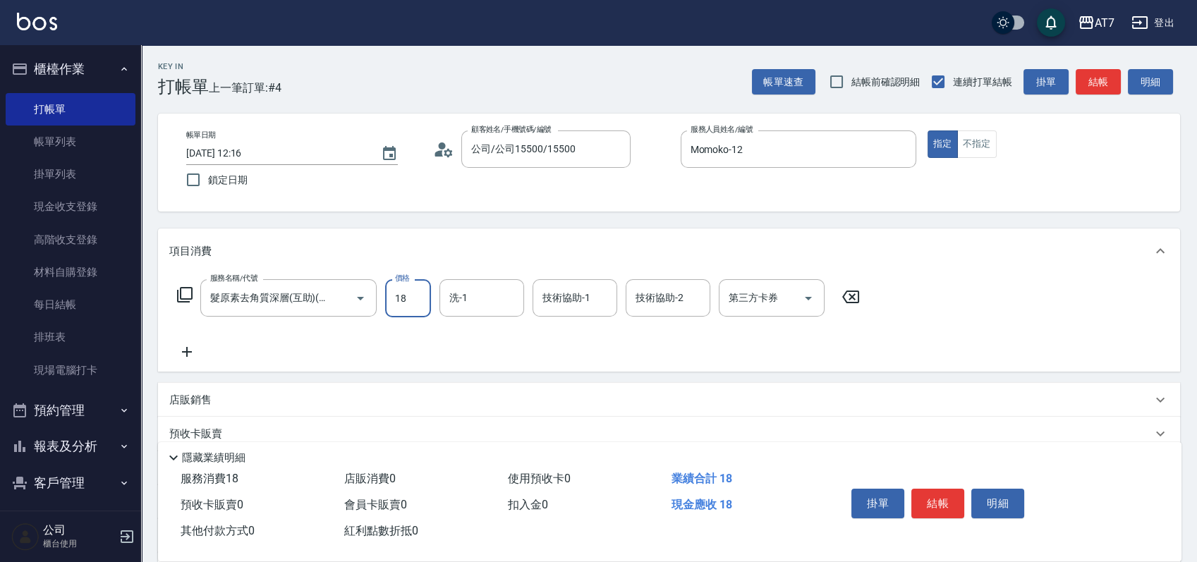
type input "180"
type input "1800"
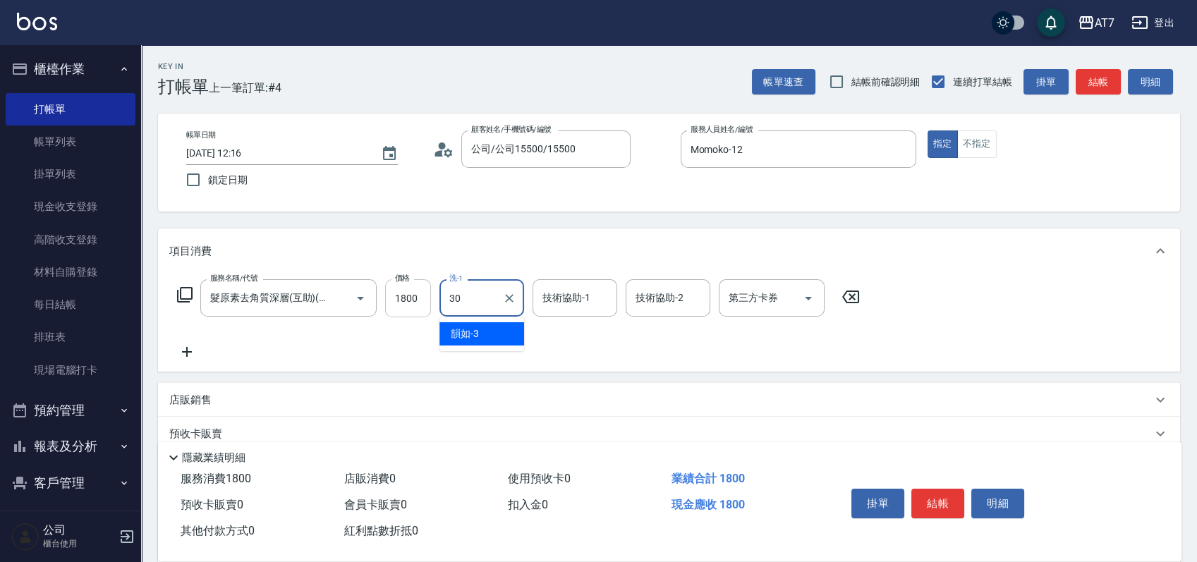
type input "依依-30"
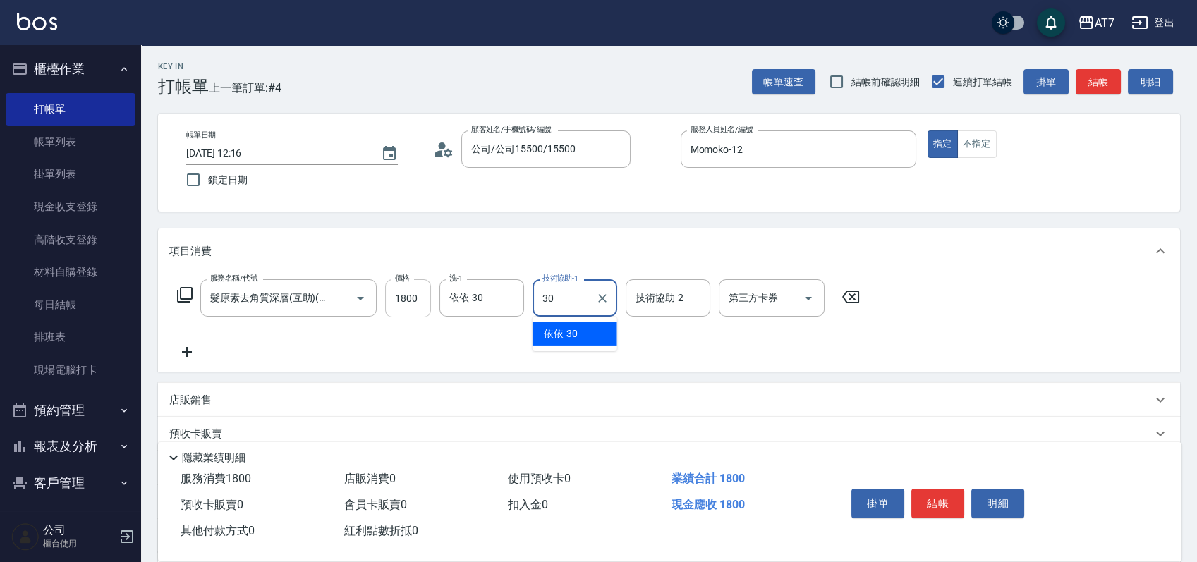
type input "依依-30"
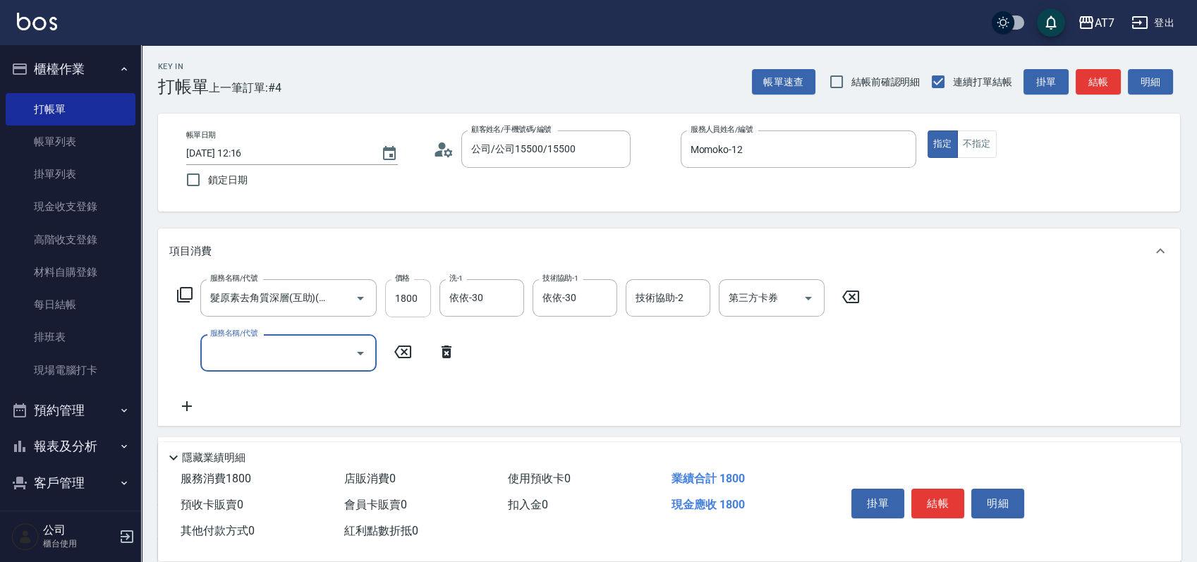
scroll to position [0, 0]
type input "304"
type input "220"
type input "A+級剪髮(304)"
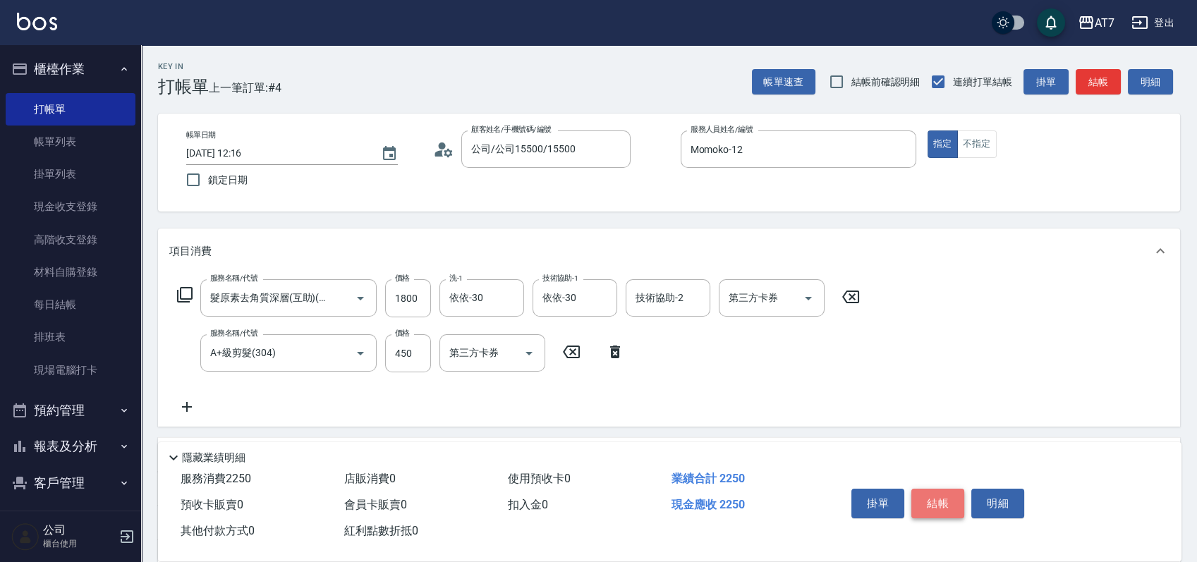
click at [931, 491] on button "結帳" at bounding box center [937, 504] width 53 height 30
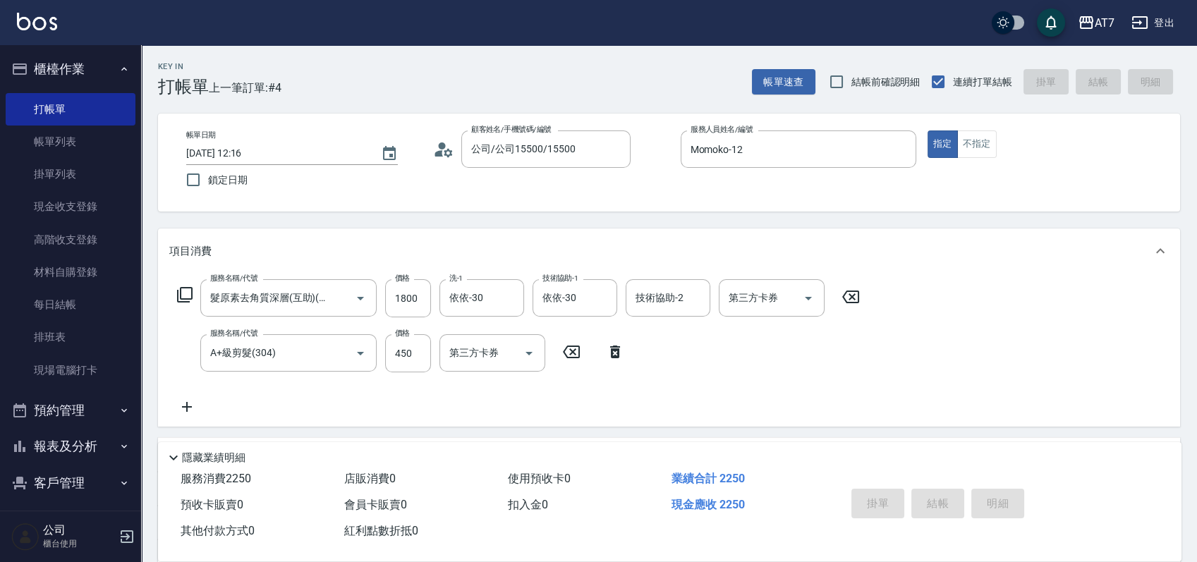
type input "2025/10/05 12:36"
type input "0"
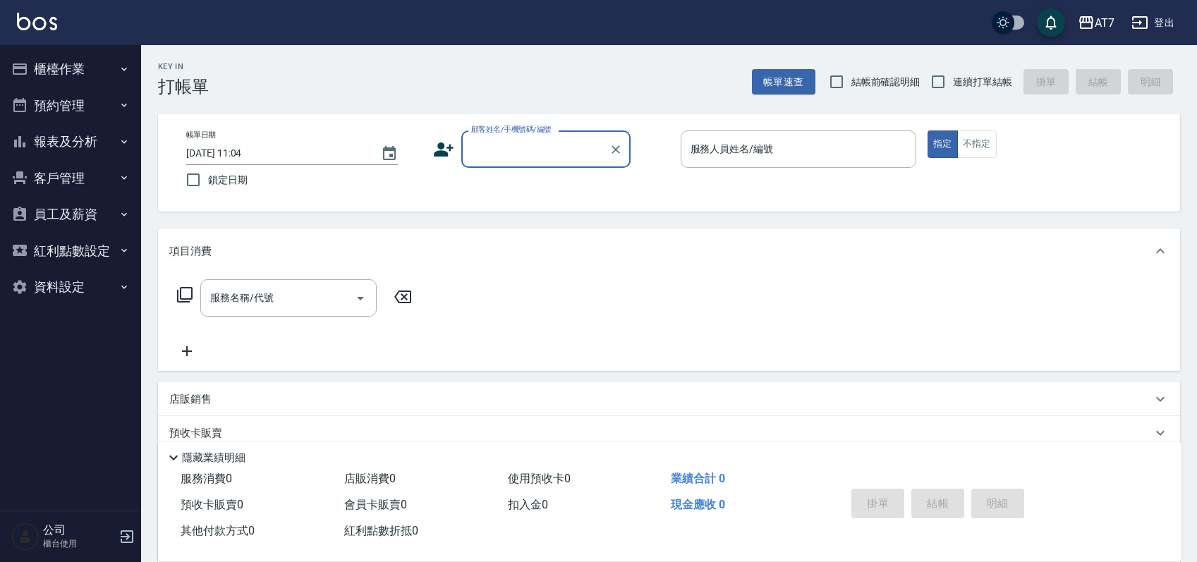
scroll to position [157, 0]
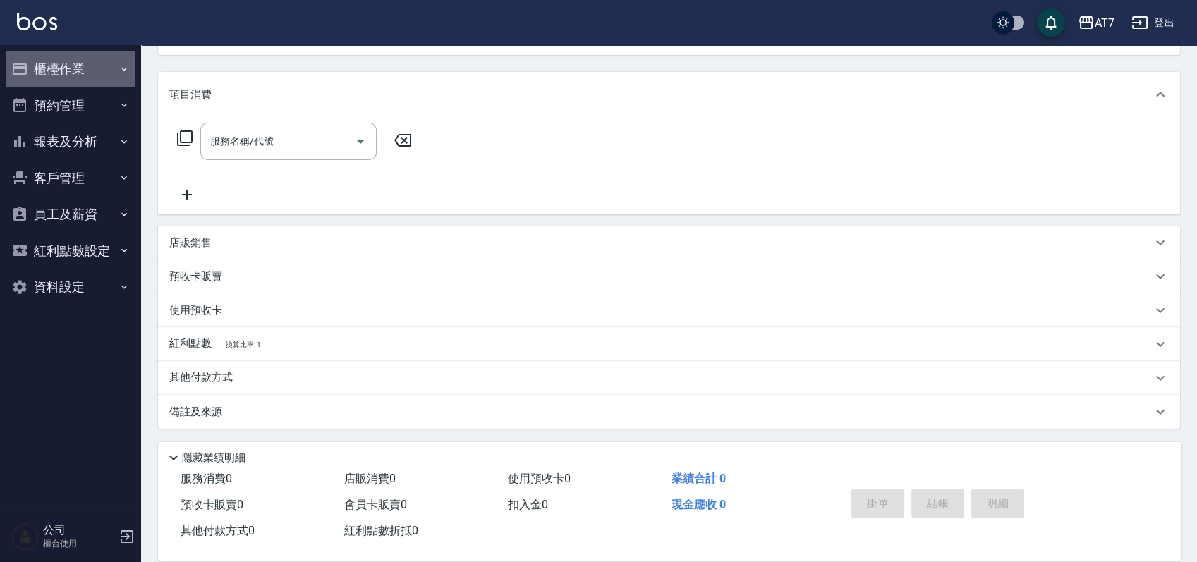
click at [64, 73] on button "櫃檯作業" at bounding box center [71, 69] width 130 height 37
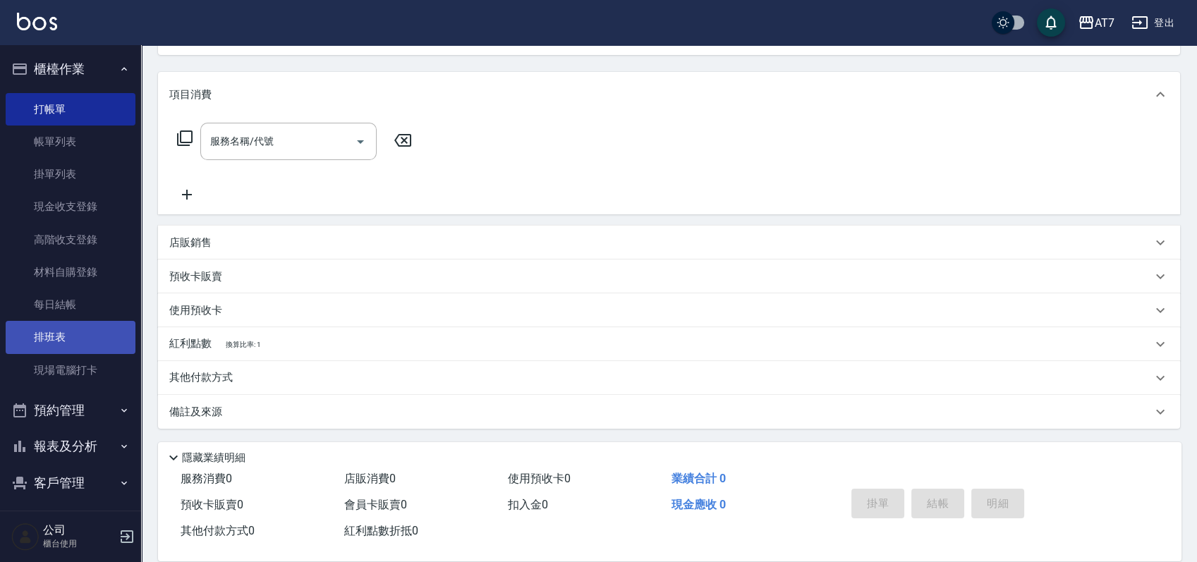
click at [61, 341] on link "排班表" at bounding box center [71, 337] width 130 height 32
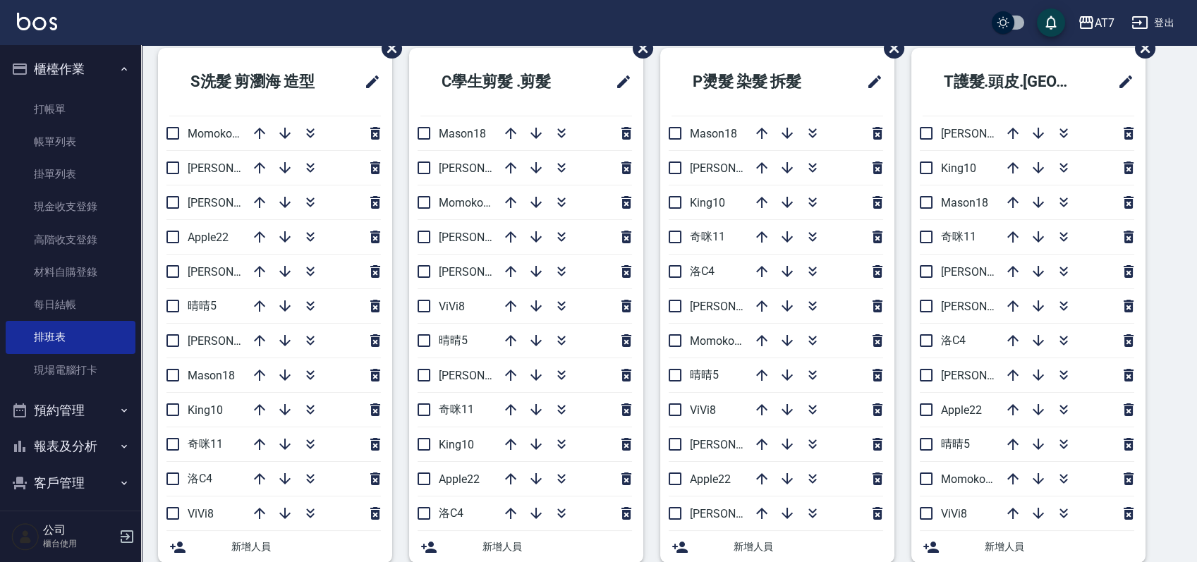
scroll to position [94, 0]
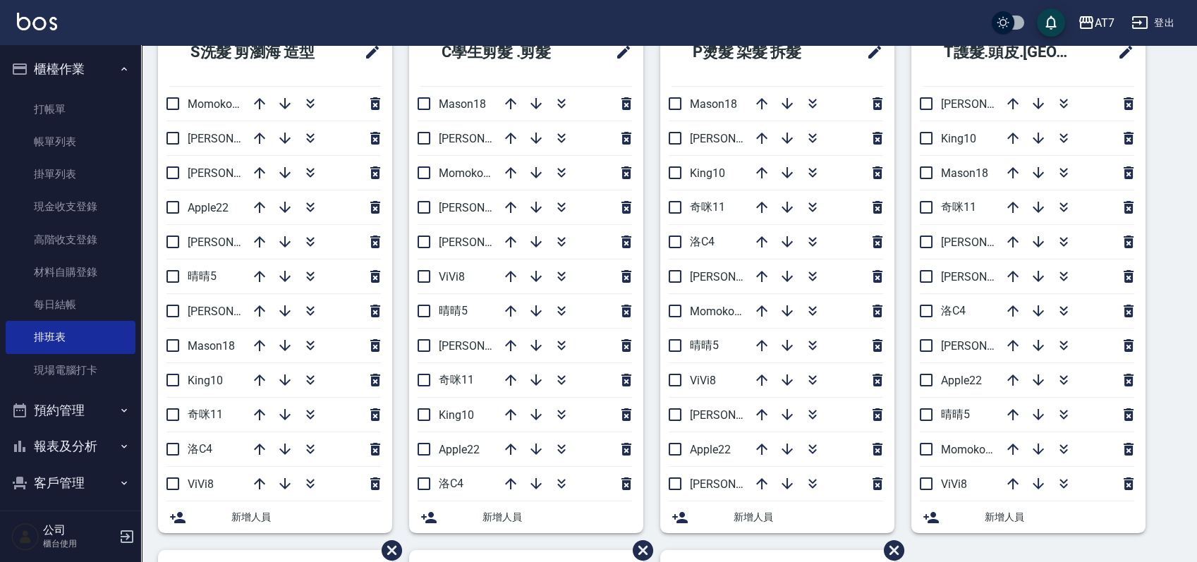
click at [1162, 384] on div "S洗髮 剪瀏海 造型 Momoko12 [PERSON_NAME]7 [PERSON_NAME]9 Apple22 [PERSON_NAME]2 晴晴5 [P…" at bounding box center [660, 549] width 1039 height 1063
